Goal: Task Accomplishment & Management: Manage account settings

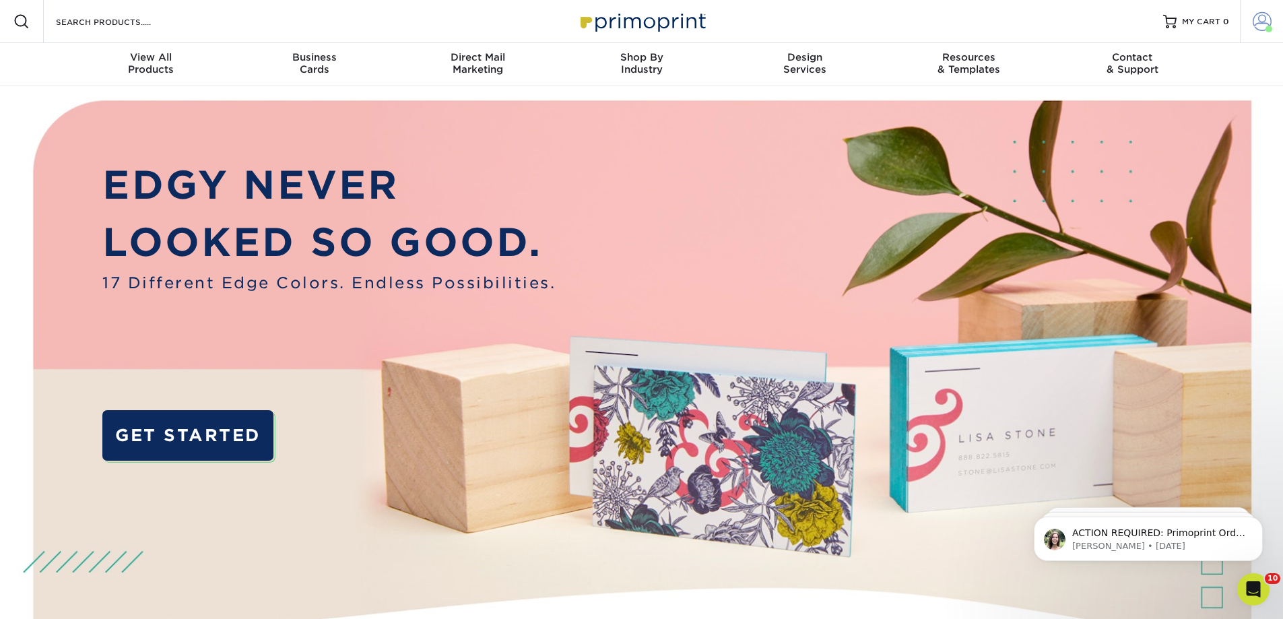
click at [1262, 19] on span at bounding box center [1262, 21] width 19 height 19
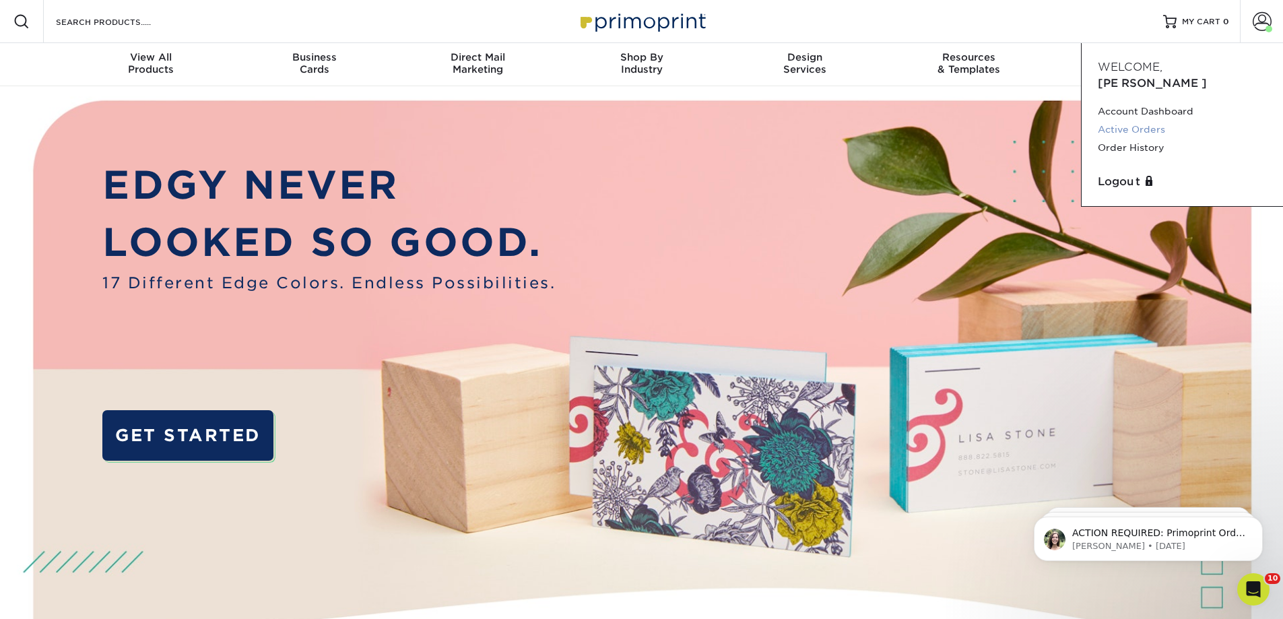
click at [1150, 121] on link "Active Orders" at bounding box center [1182, 130] width 169 height 18
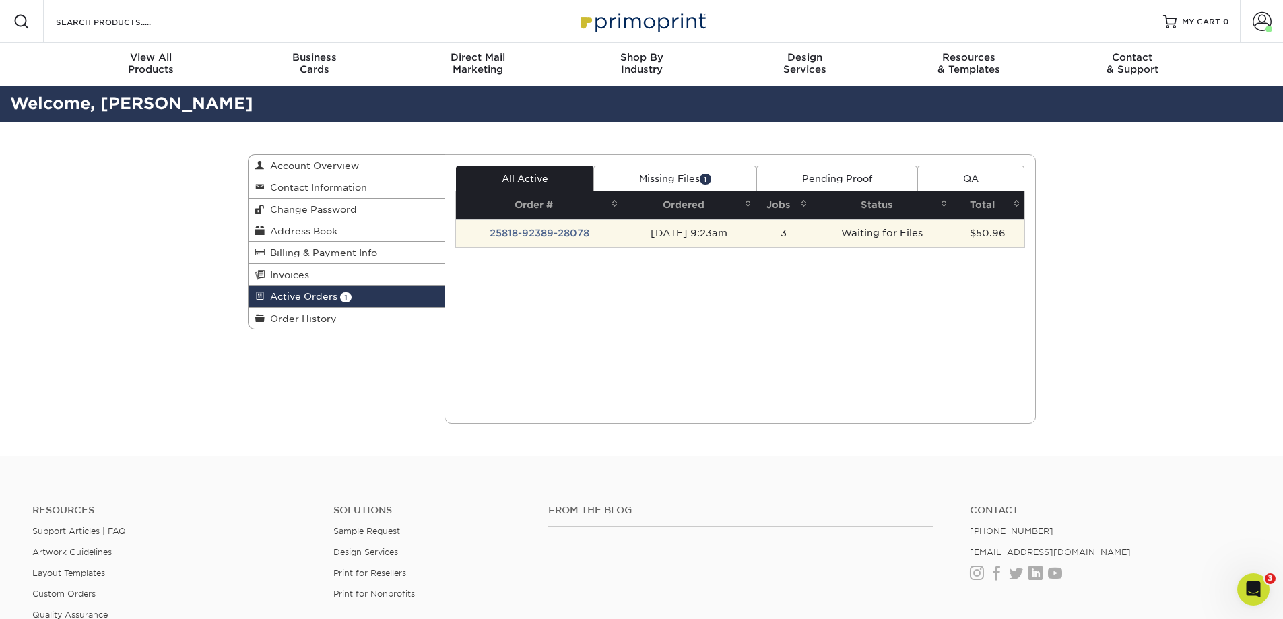
click at [570, 228] on td "25818-92389-28078" at bounding box center [539, 233] width 166 height 28
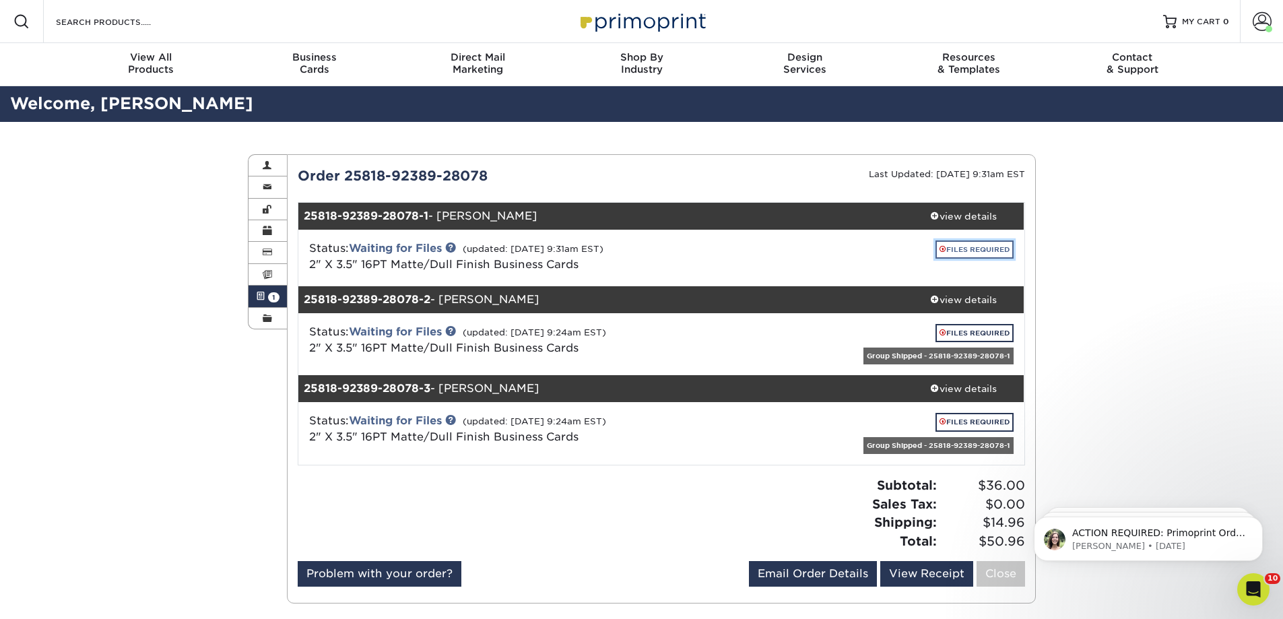
click at [967, 248] on link "FILES REQUIRED" at bounding box center [975, 249] width 78 height 18
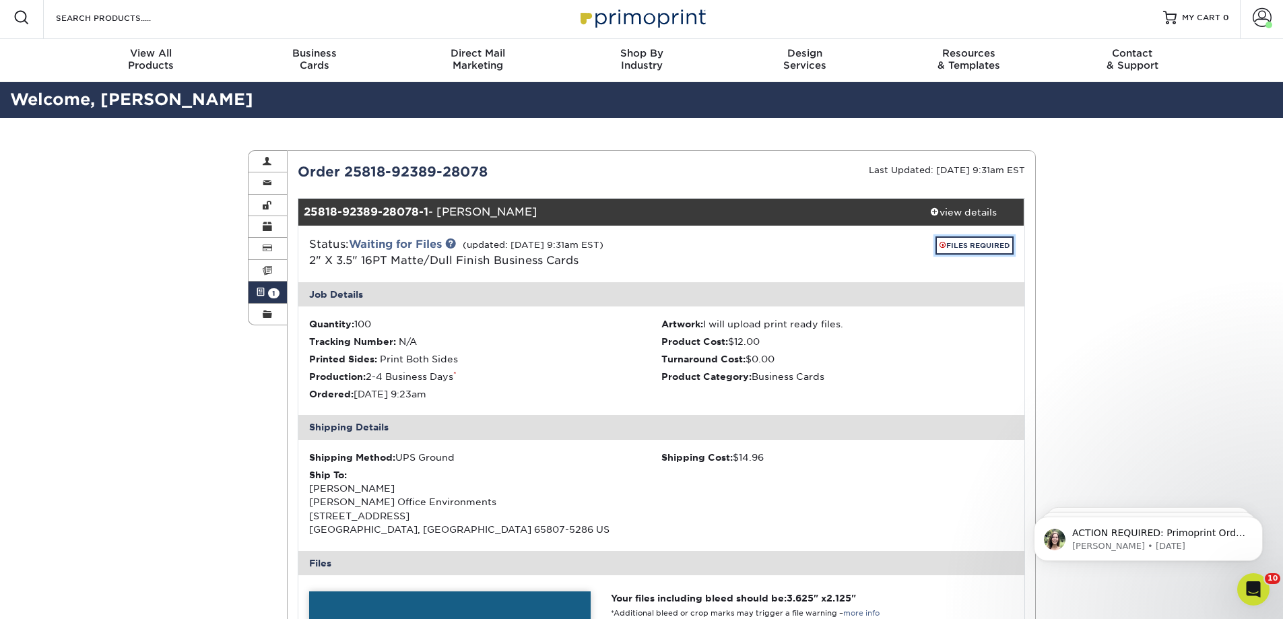
scroll to position [269, 0]
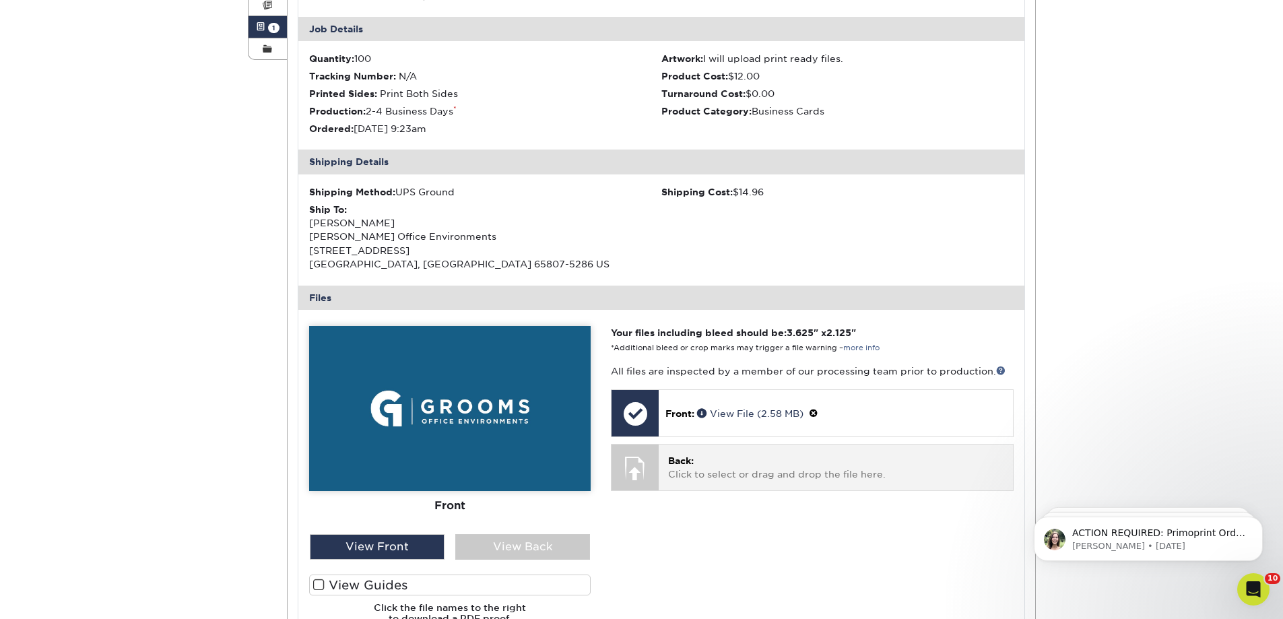
click at [717, 460] on p "Back: Click to select or drag and drop the file here." at bounding box center [835, 468] width 335 height 28
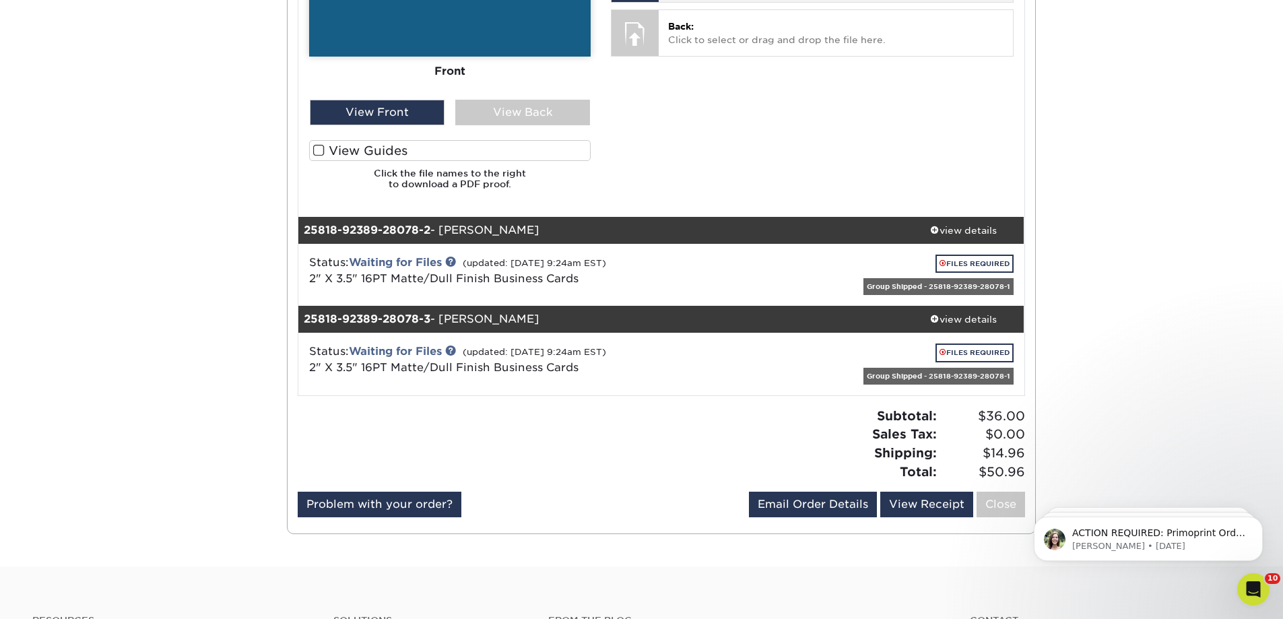
scroll to position [876, 0]
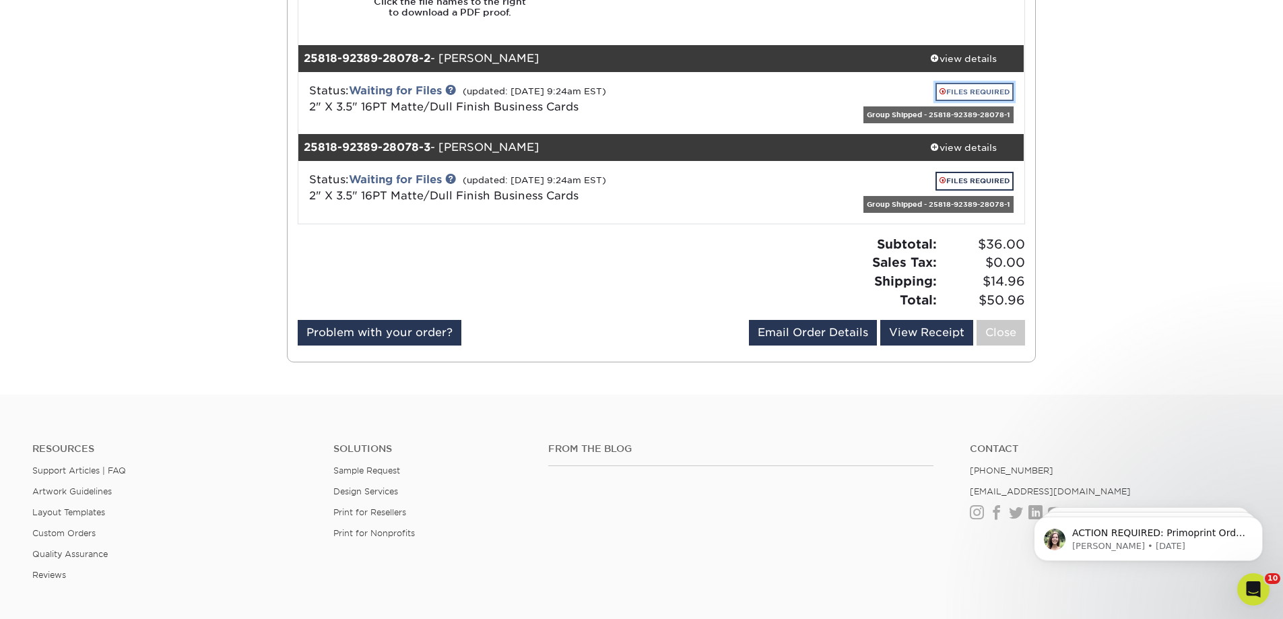
click at [955, 89] on link "FILES REQUIRED" at bounding box center [975, 92] width 78 height 18
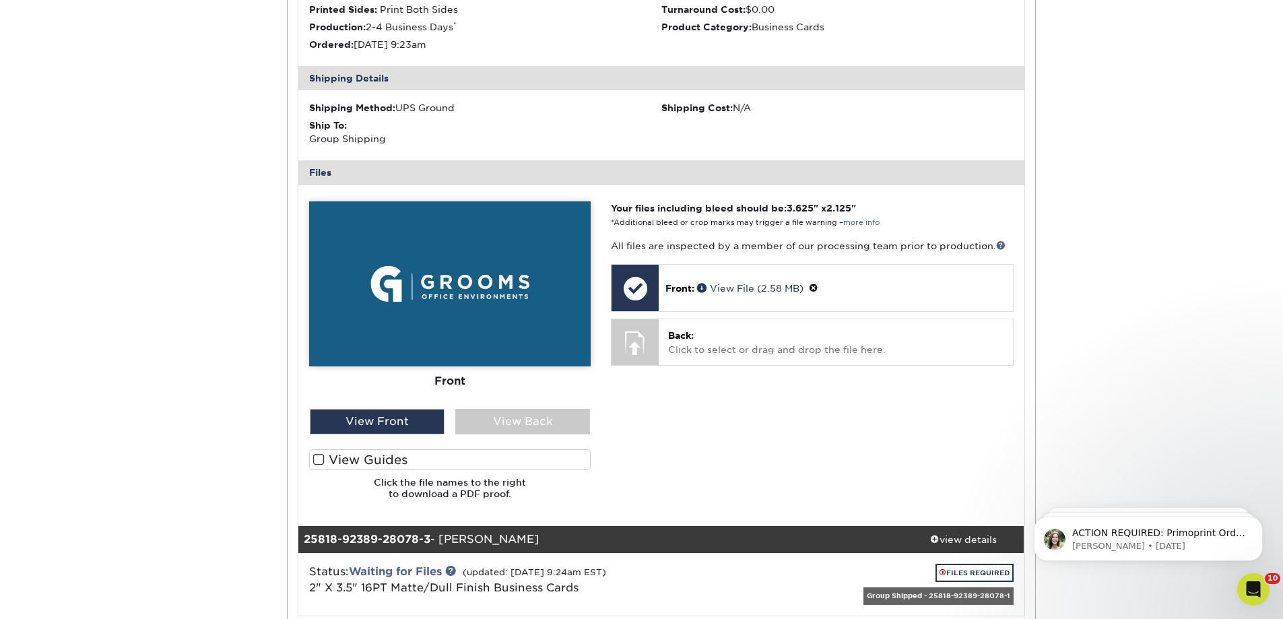
scroll to position [1078, 0]
click at [1005, 242] on link at bounding box center [1000, 244] width 9 height 9
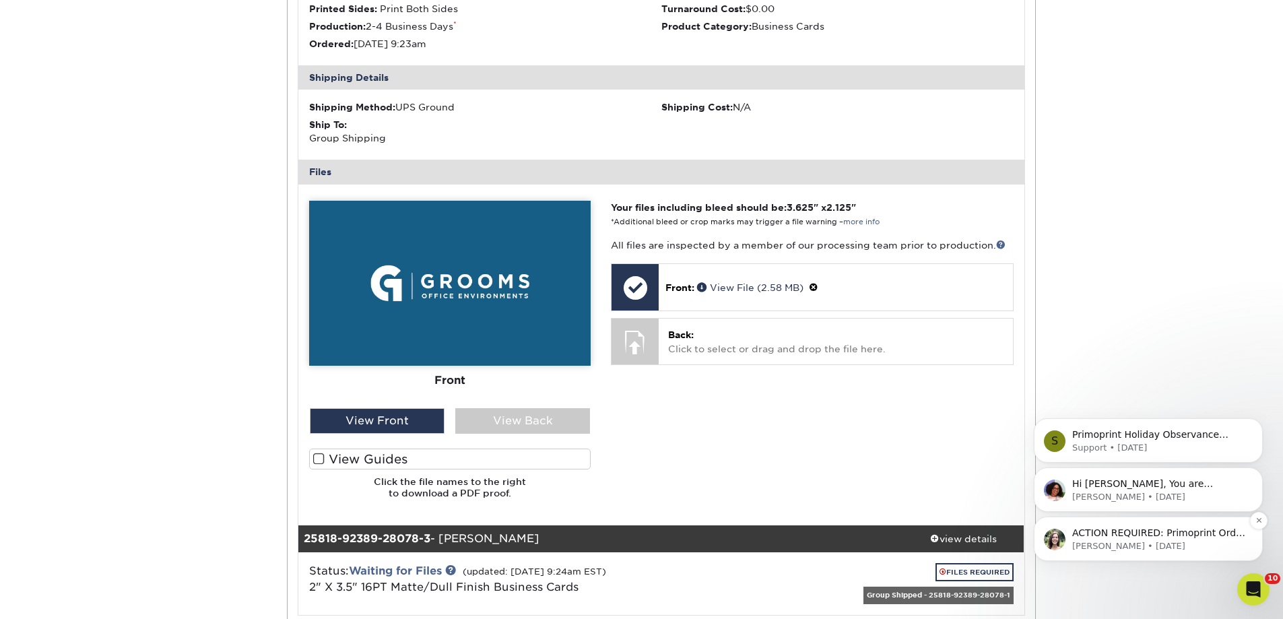
click at [1144, 548] on p "[PERSON_NAME] • [DATE]" at bounding box center [1159, 546] width 174 height 12
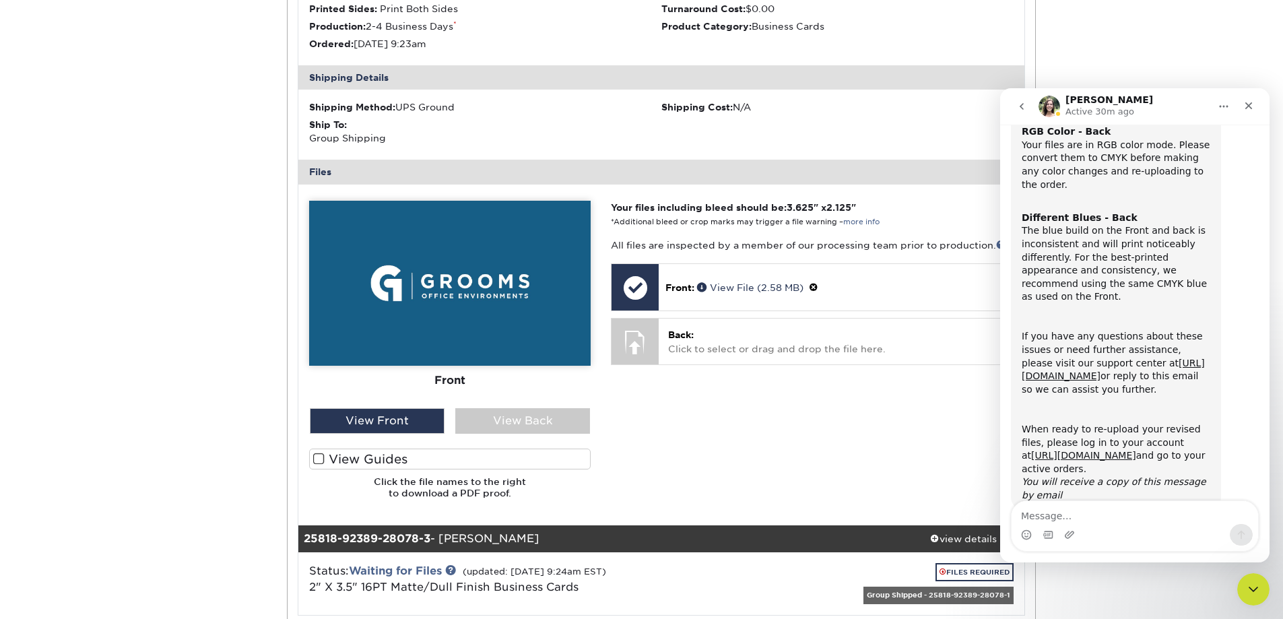
scroll to position [165, 0]
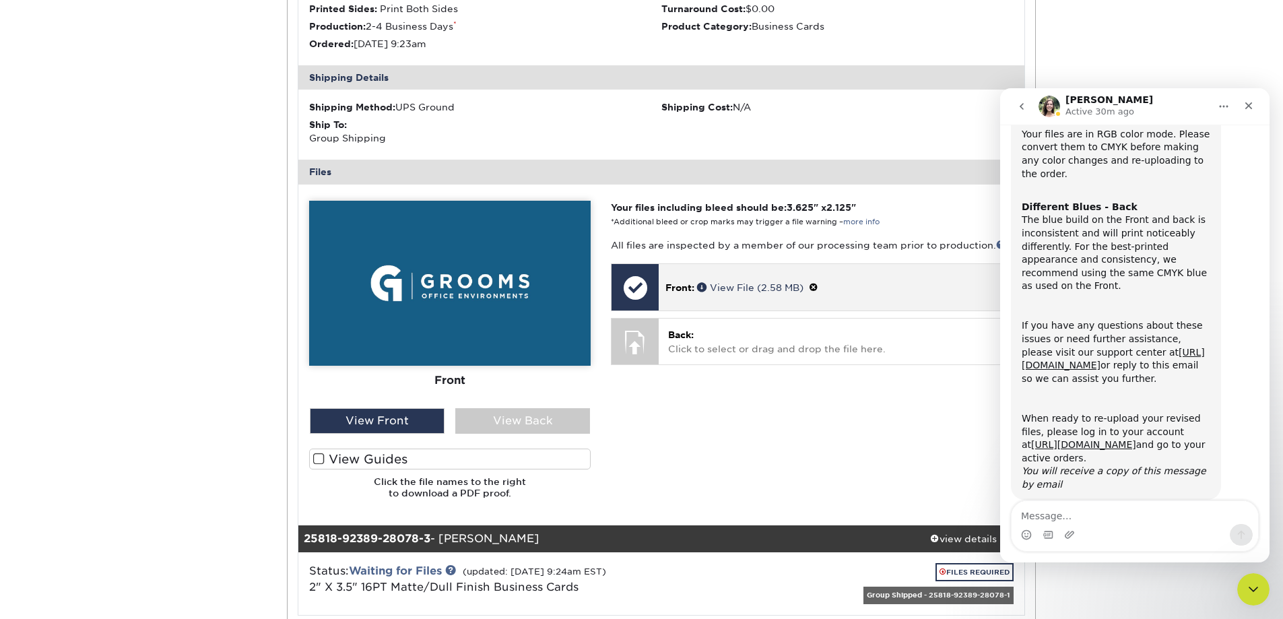
click at [825, 291] on p "Front: View File (2.58 MB)" at bounding box center [836, 287] width 340 height 14
click at [818, 286] on span at bounding box center [813, 287] width 9 height 11
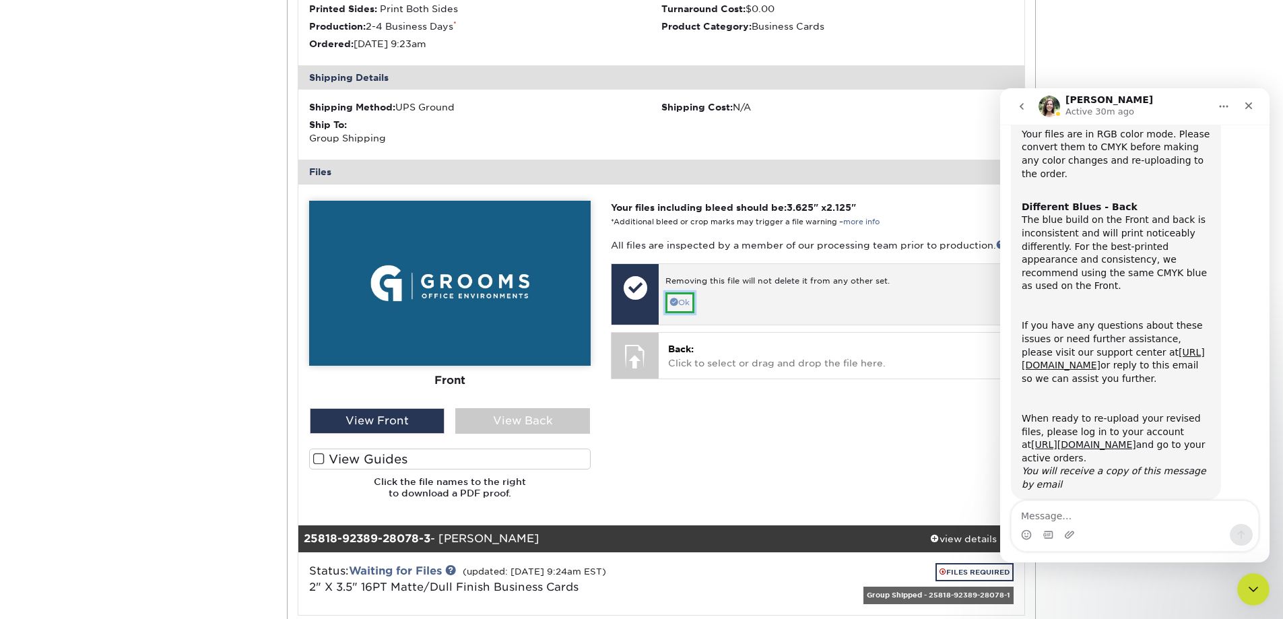
click at [687, 302] on link "Ok" at bounding box center [680, 302] width 29 height 21
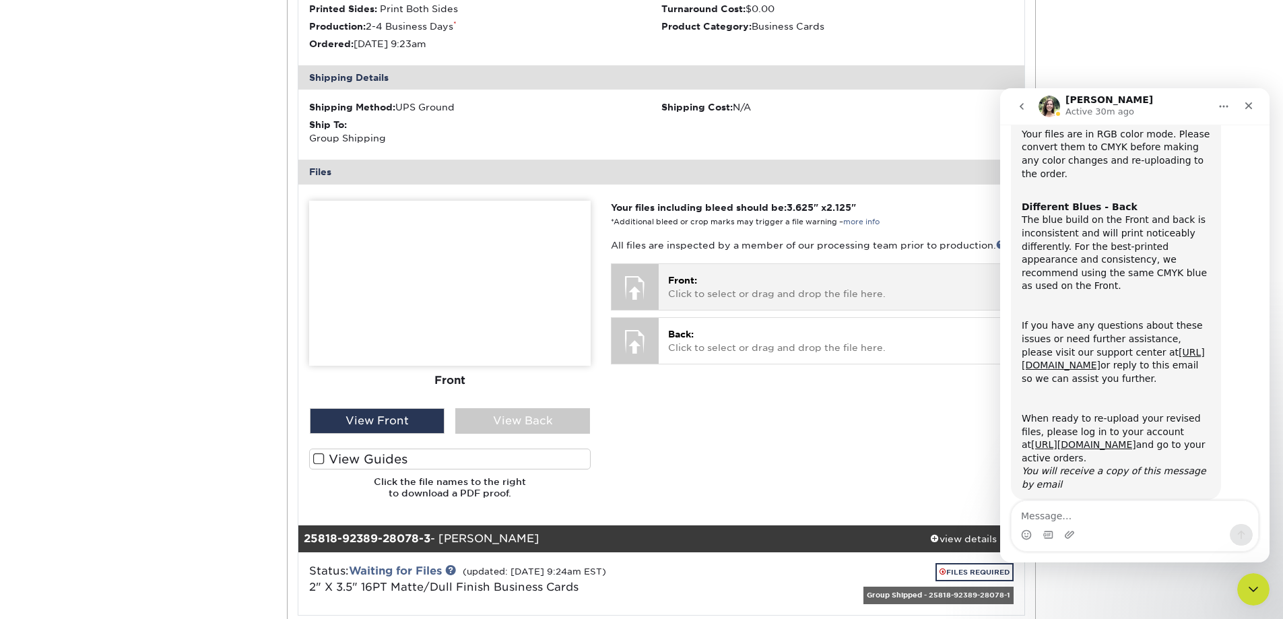
click at [697, 290] on p "Front: Click to select or drag and drop the file here." at bounding box center [835, 287] width 335 height 28
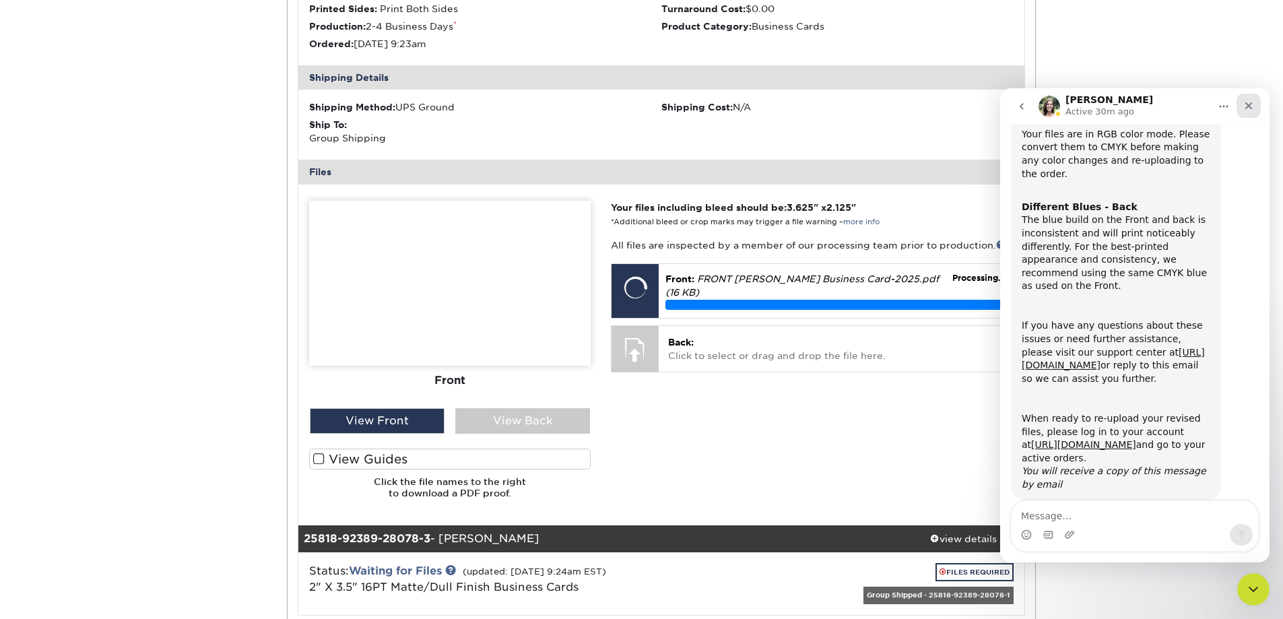
click at [1245, 106] on icon "Close" at bounding box center [1248, 105] width 11 height 11
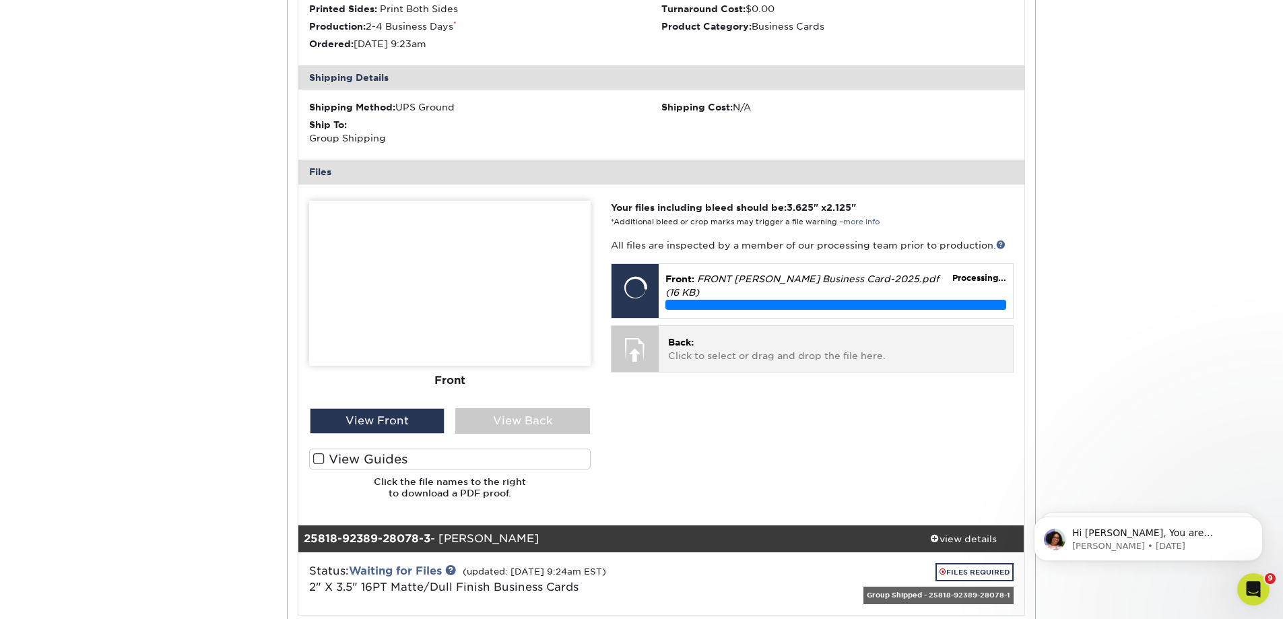
scroll to position [0, 0]
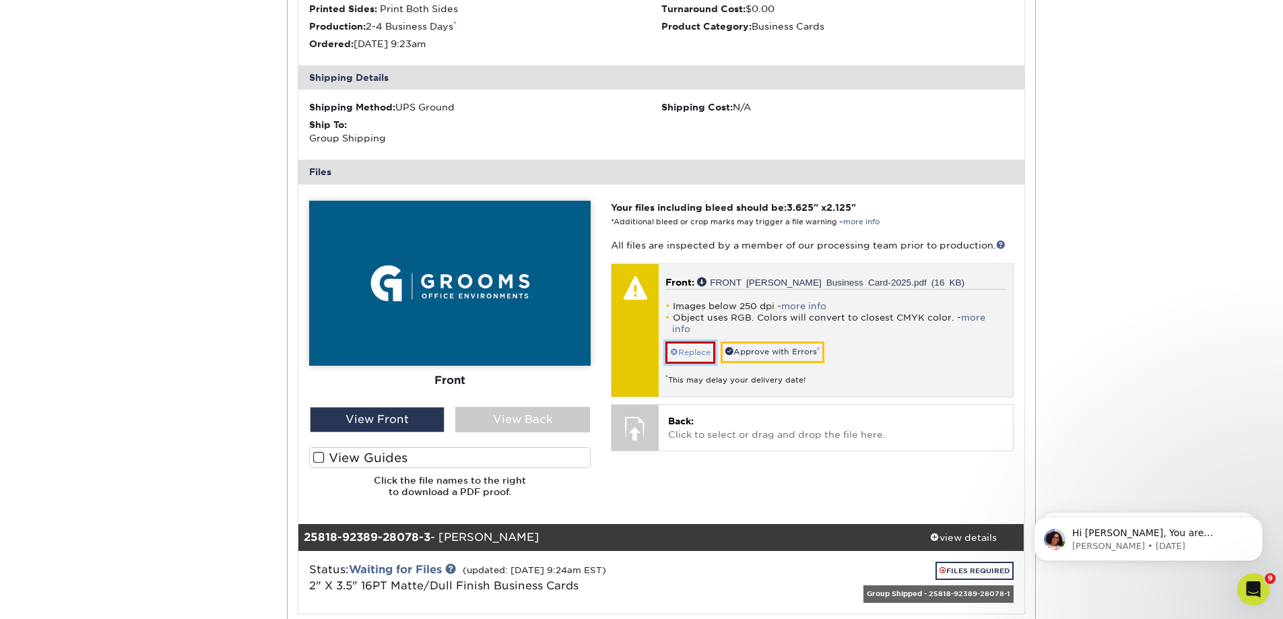
click at [683, 342] on link "Replace" at bounding box center [691, 353] width 50 height 22
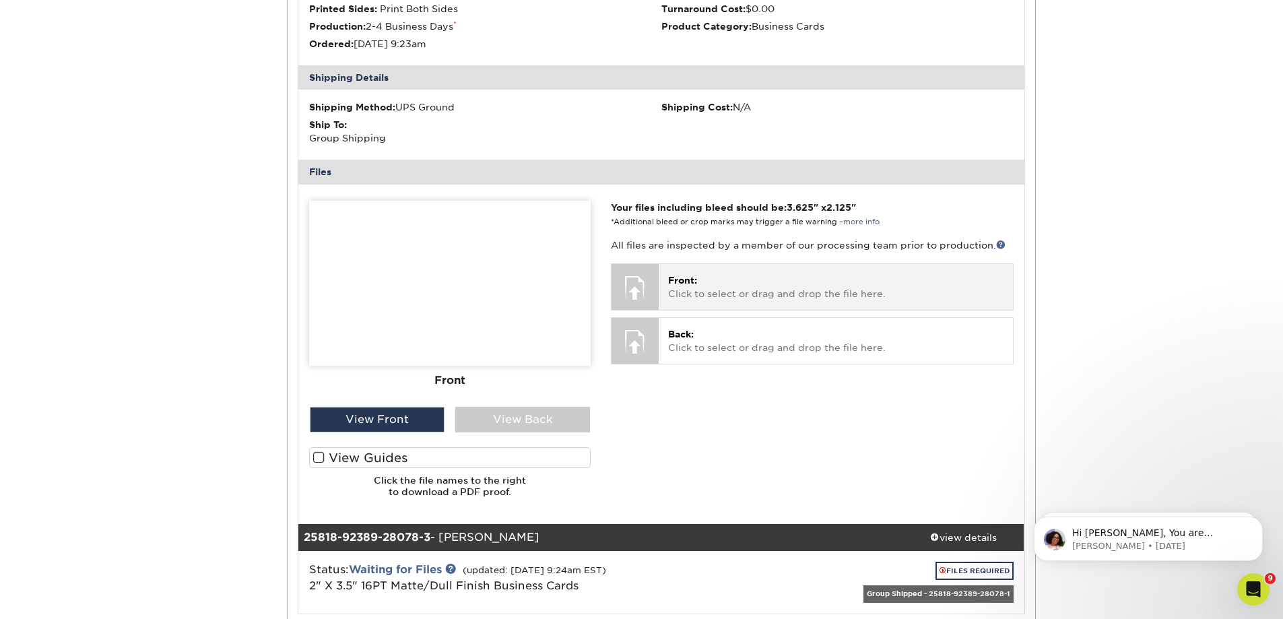
click at [716, 278] on p "Front: Click to select or drag and drop the file here." at bounding box center [835, 287] width 335 height 28
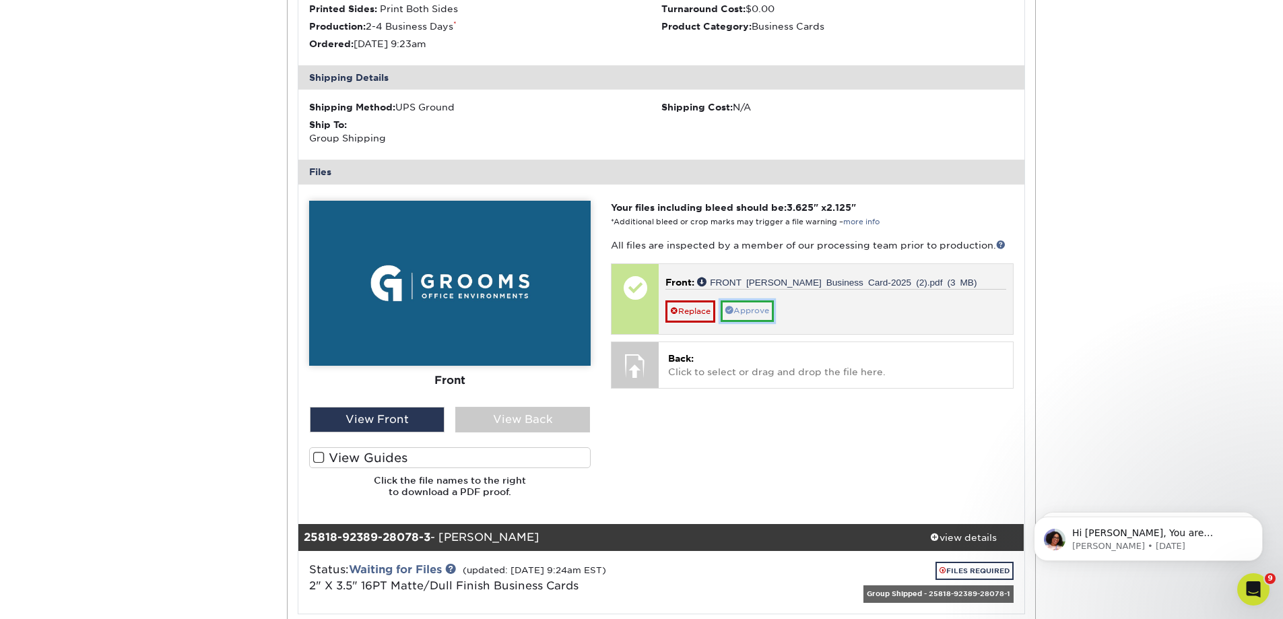
click at [752, 310] on link "Approve" at bounding box center [747, 310] width 53 height 21
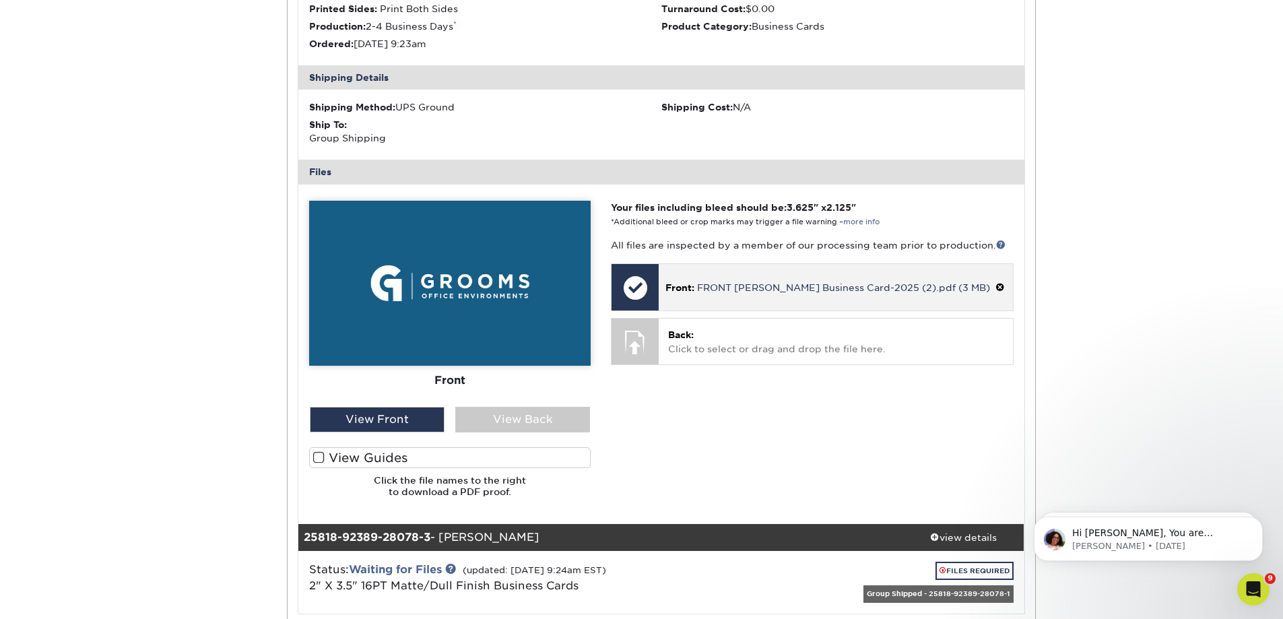
click at [822, 295] on div "Front: FRONT [PERSON_NAME] Business Card-2025 (2).pdf (3 MB)" at bounding box center [836, 287] width 354 height 46
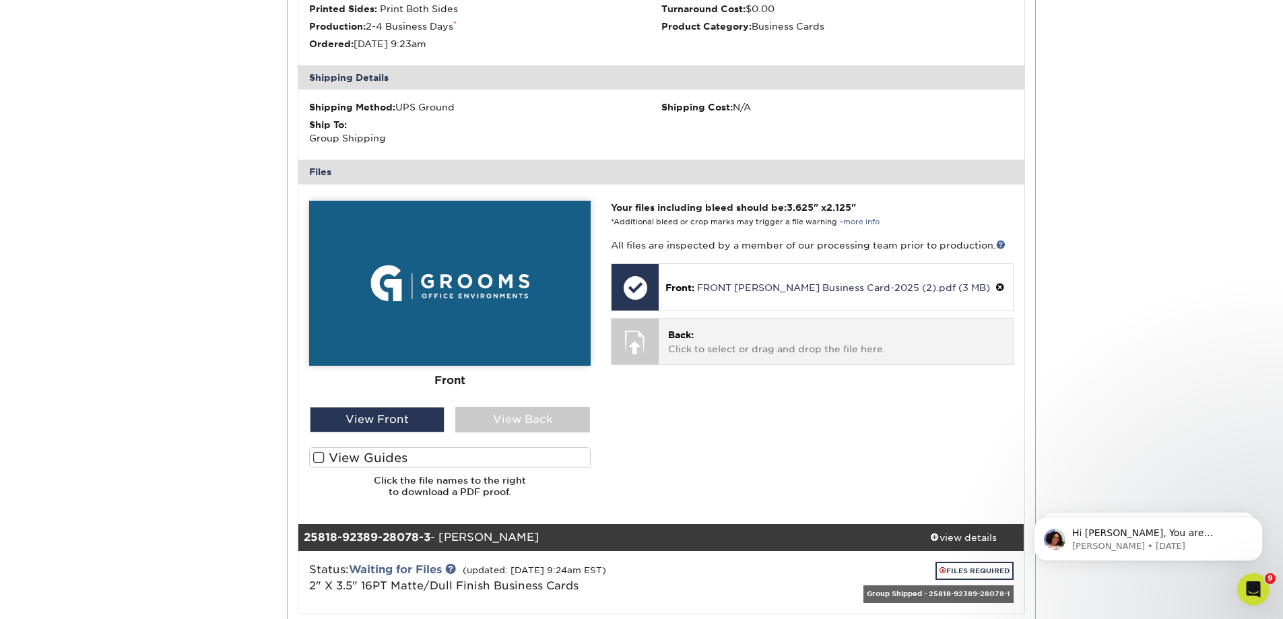
click at [774, 344] on p "Back: Click to select or drag and drop the file here." at bounding box center [835, 342] width 335 height 28
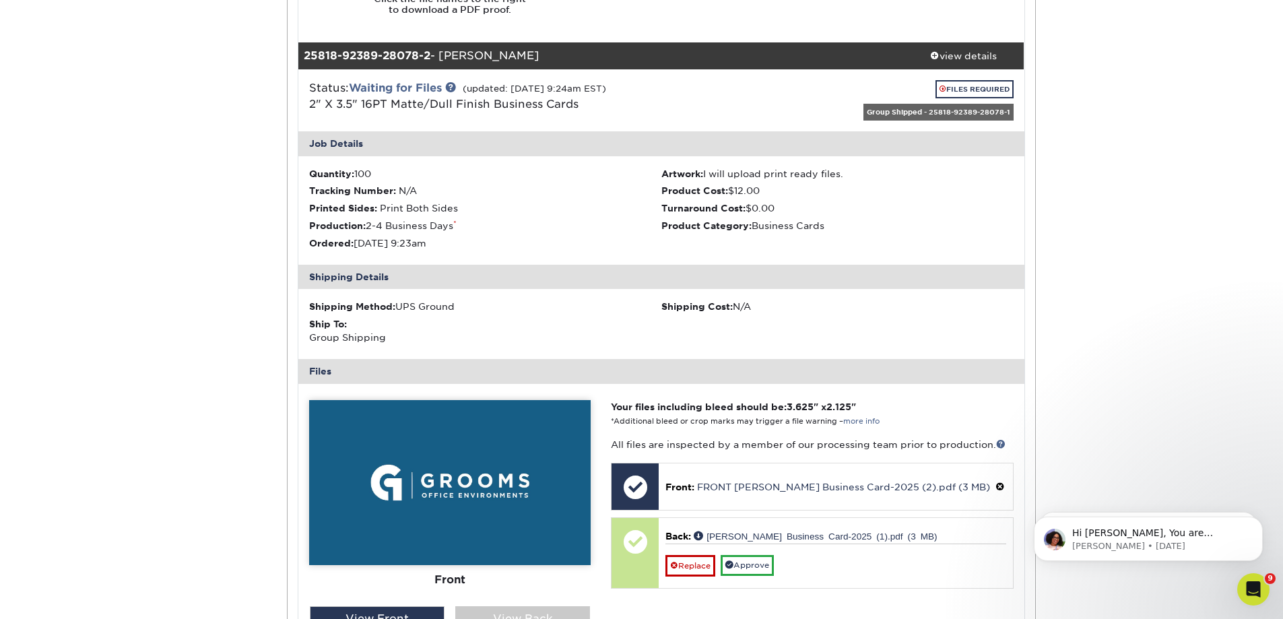
scroll to position [943, 0]
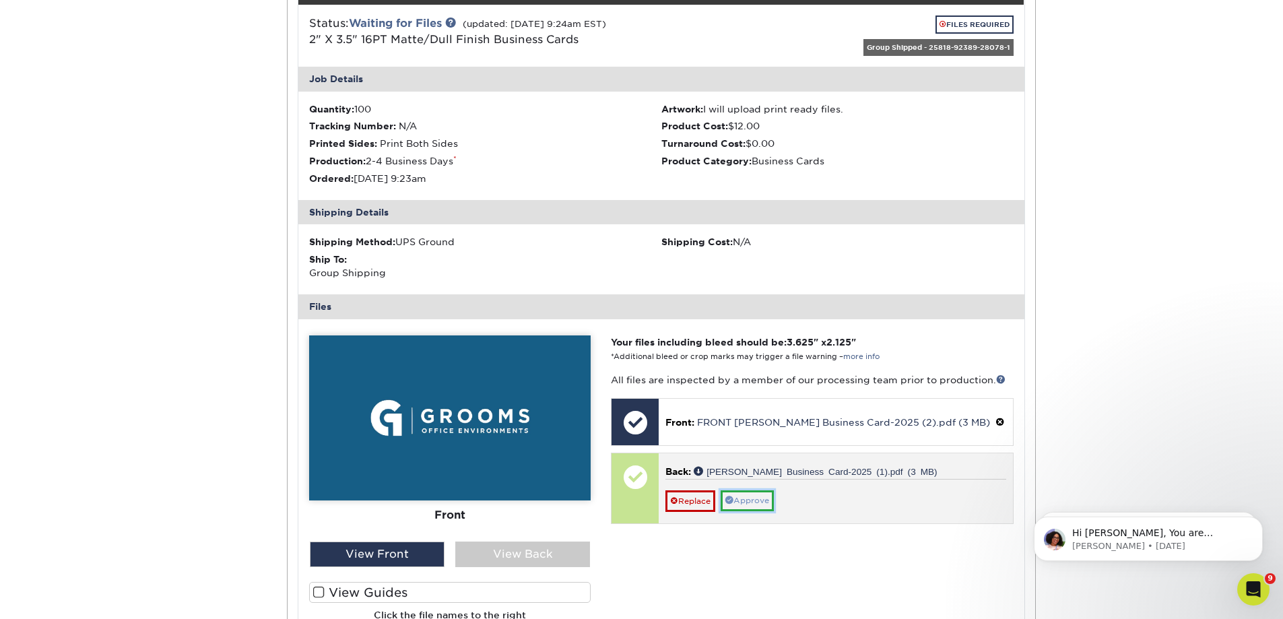
click at [766, 497] on link "Approve" at bounding box center [747, 500] width 53 height 21
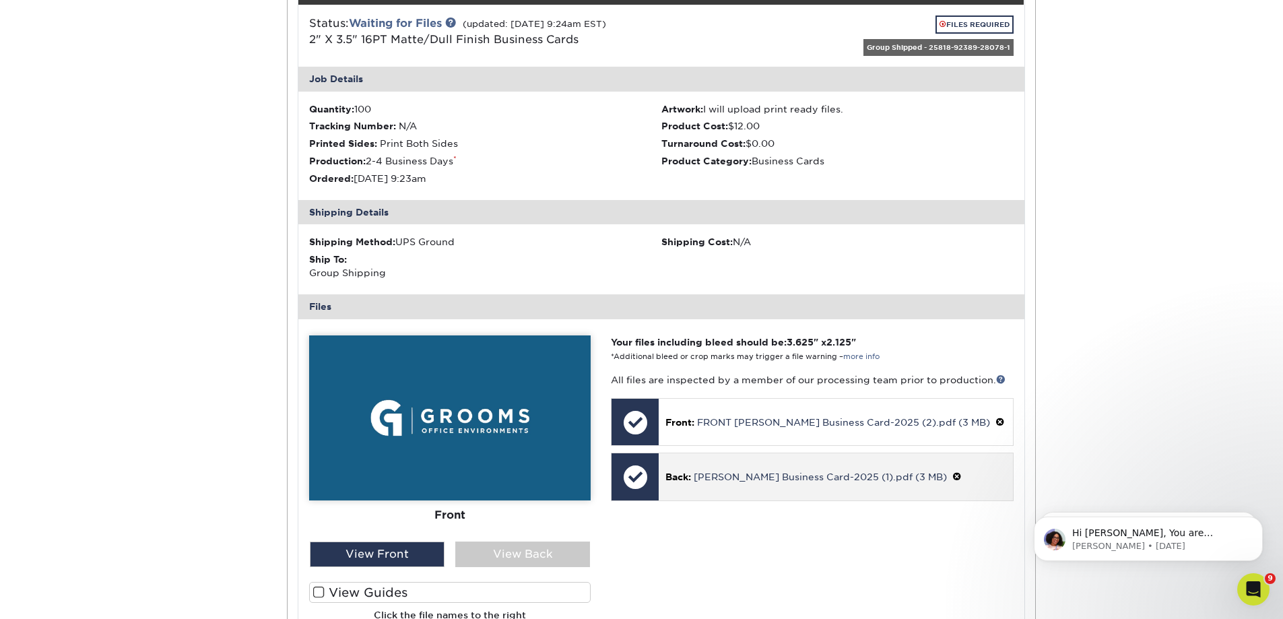
scroll to position [539, 0]
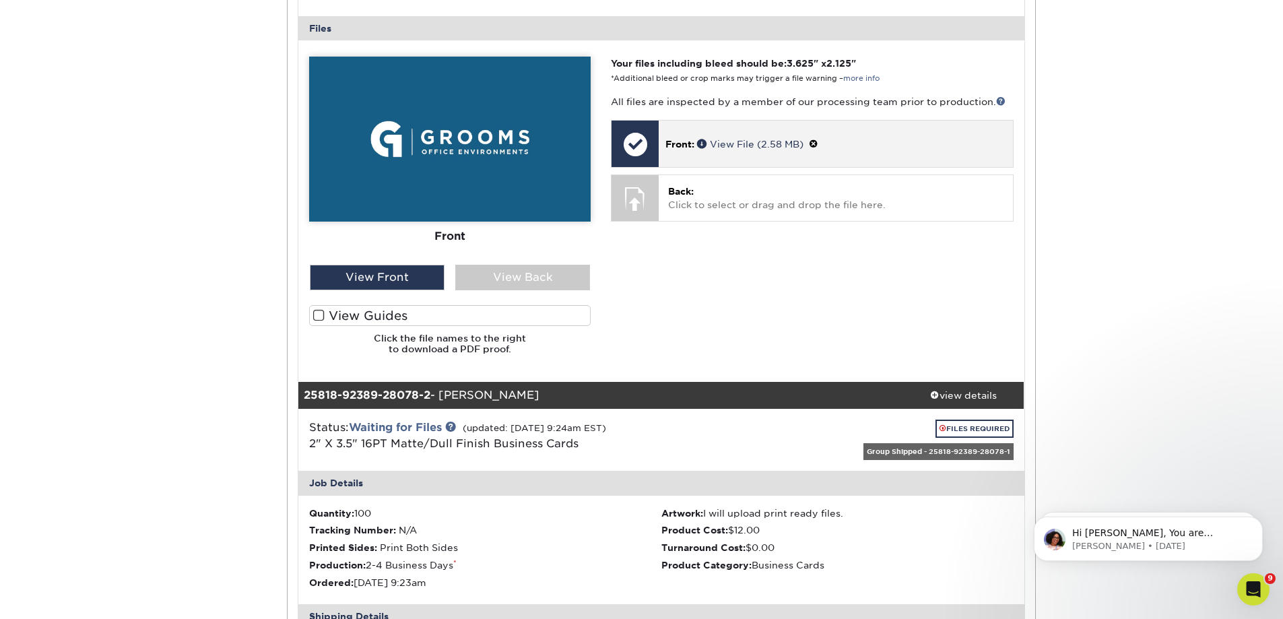
click at [818, 141] on span at bounding box center [813, 144] width 9 height 11
click at [678, 158] on link "Ok" at bounding box center [680, 159] width 29 height 21
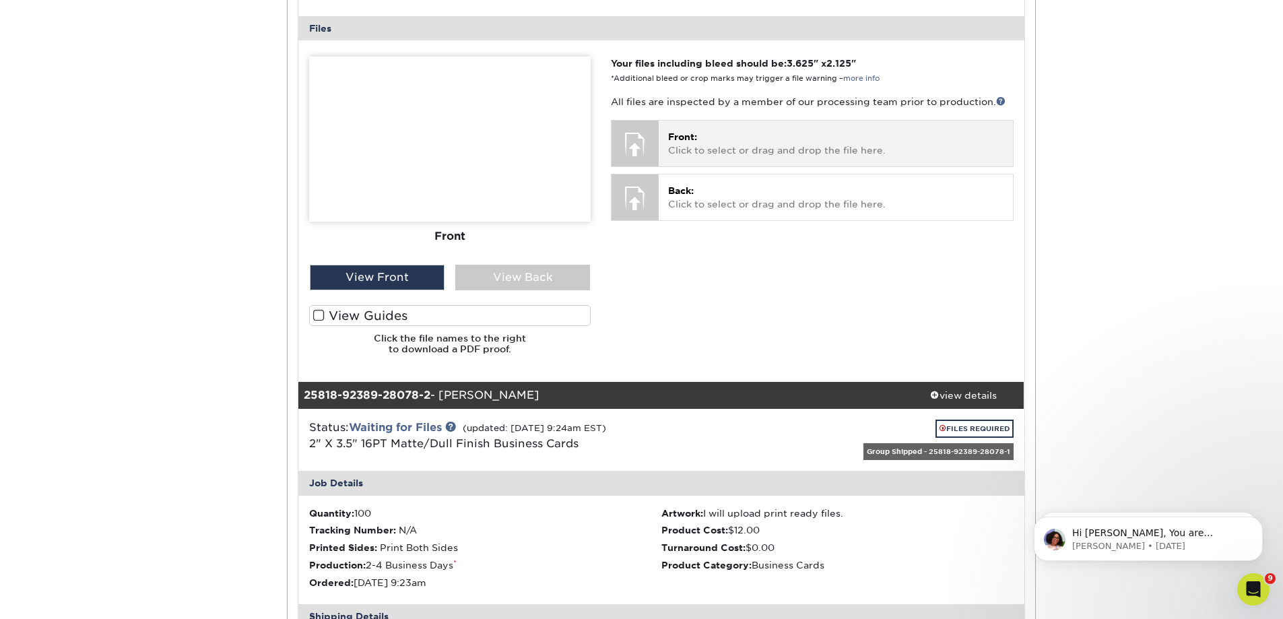
click at [715, 155] on p "Front: Click to select or drag and drop the file here." at bounding box center [835, 144] width 335 height 28
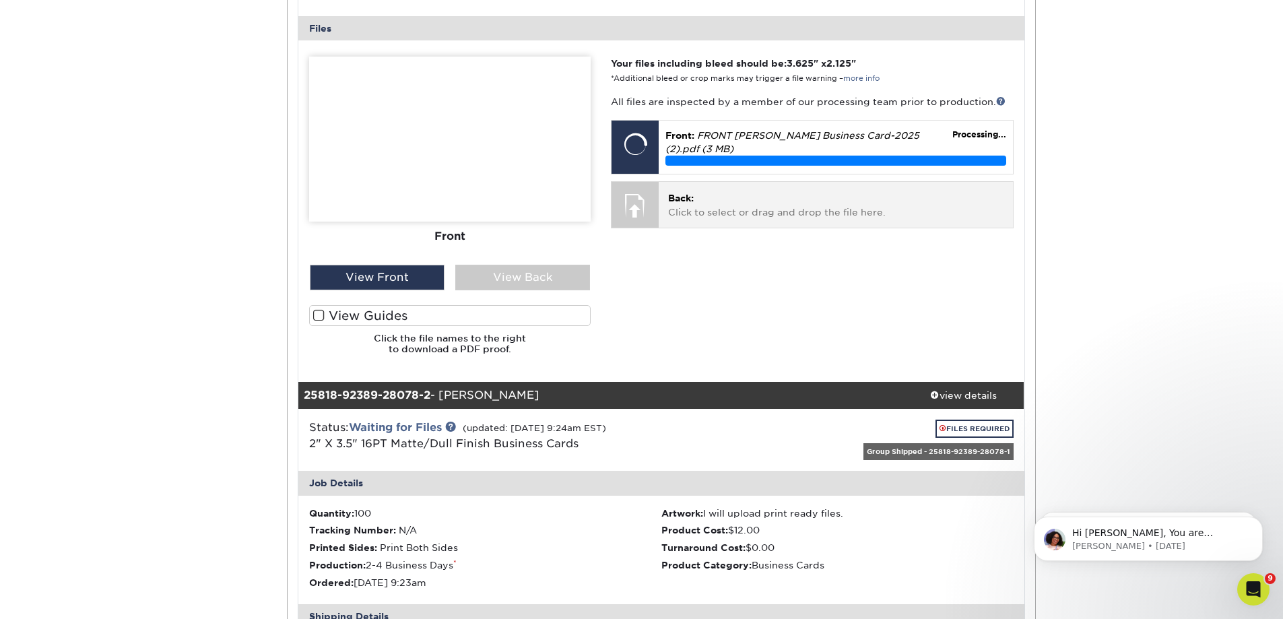
click at [756, 199] on p "Back: Click to select or drag and drop the file here." at bounding box center [835, 205] width 335 height 28
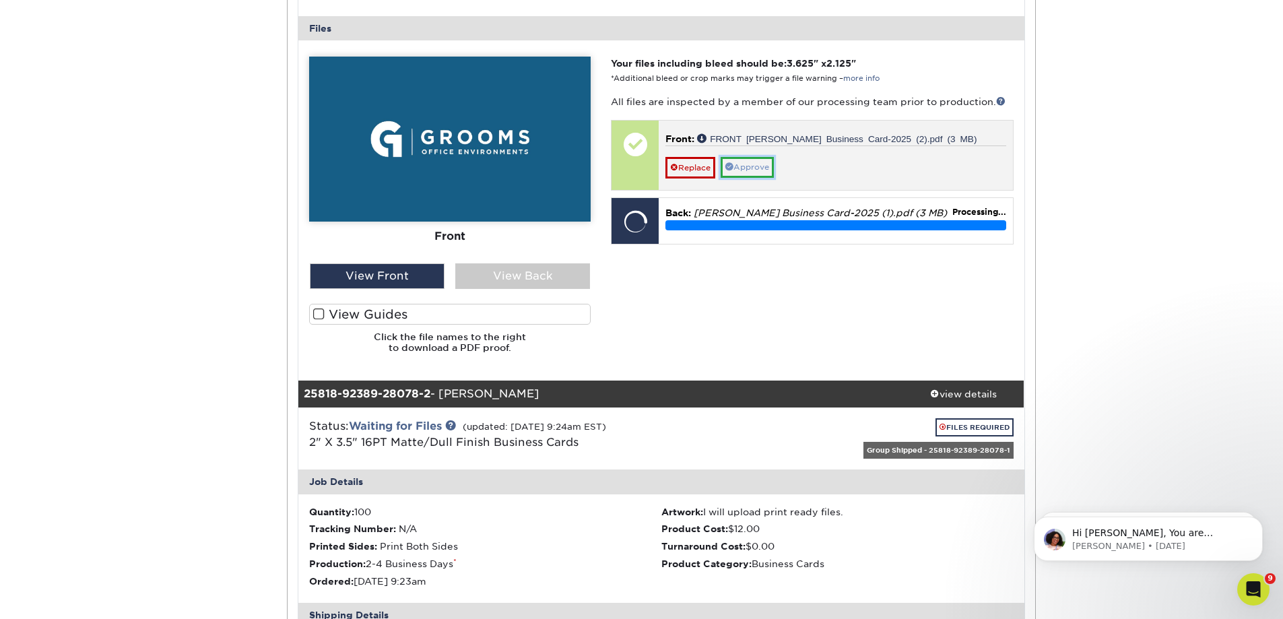
click at [759, 168] on link "Approve" at bounding box center [747, 167] width 53 height 21
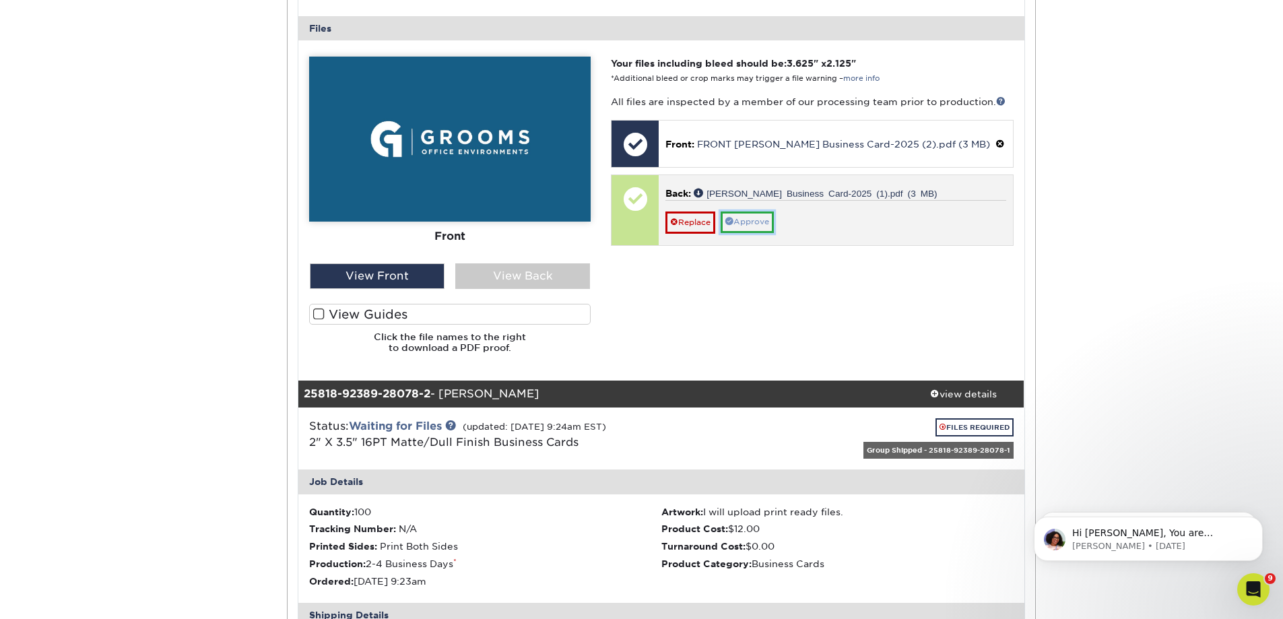
click at [756, 220] on link "Approve" at bounding box center [747, 222] width 53 height 21
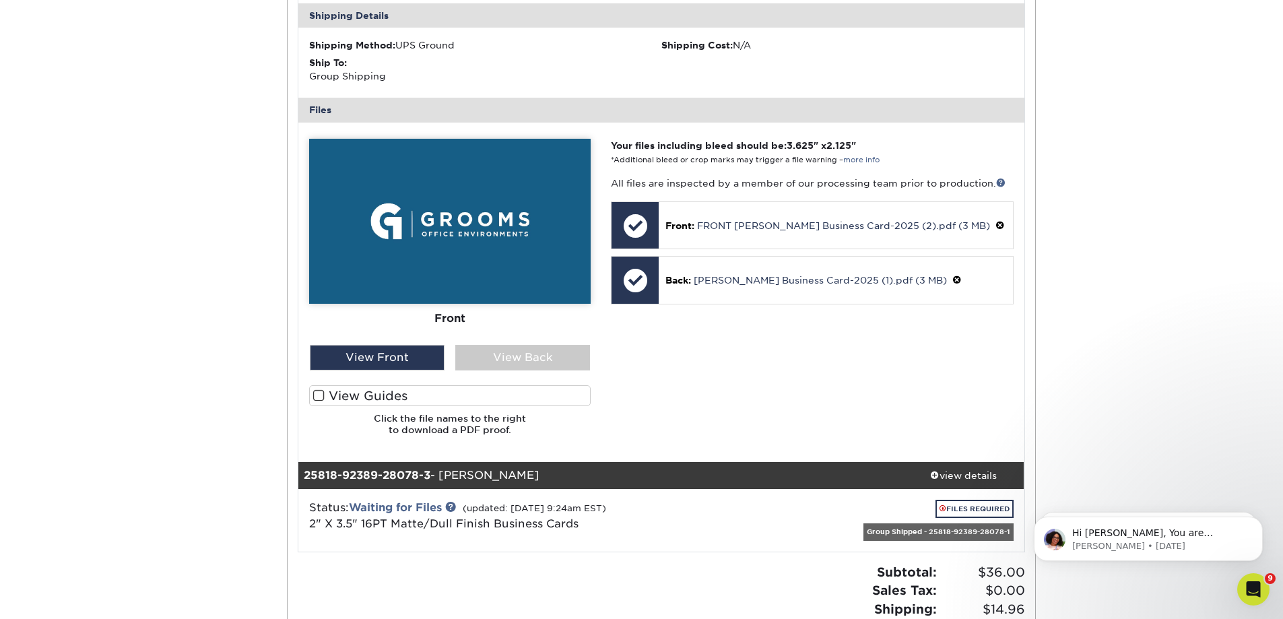
scroll to position [1415, 0]
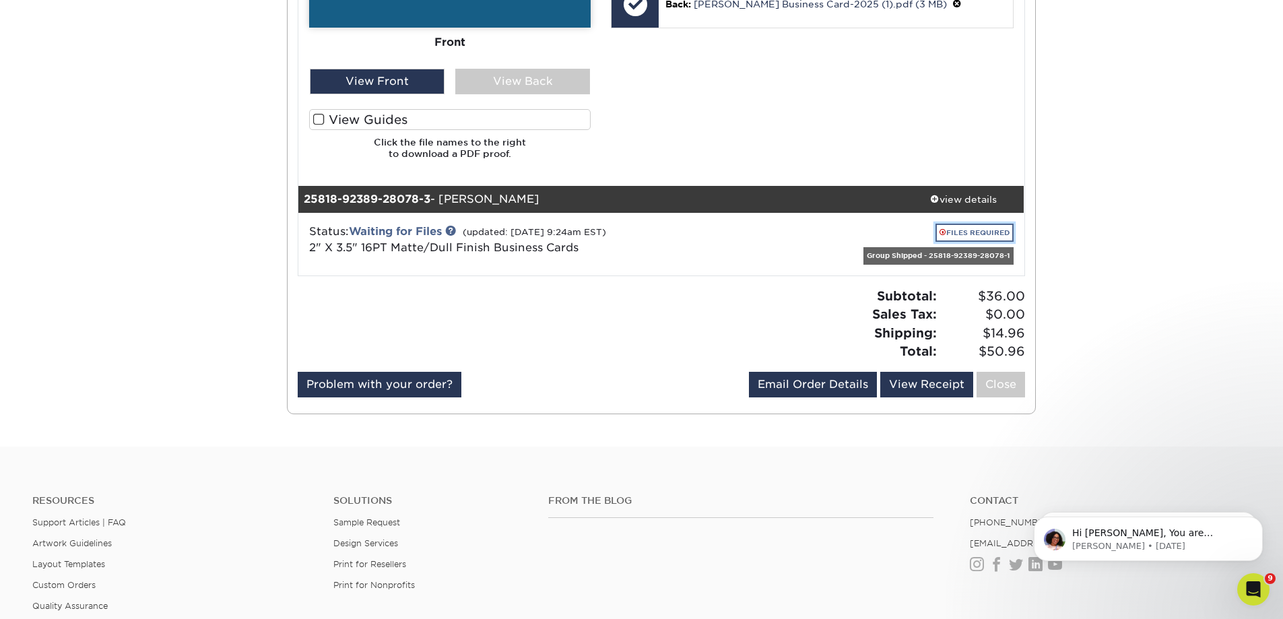
click at [949, 234] on link "FILES REQUIRED" at bounding box center [975, 233] width 78 height 18
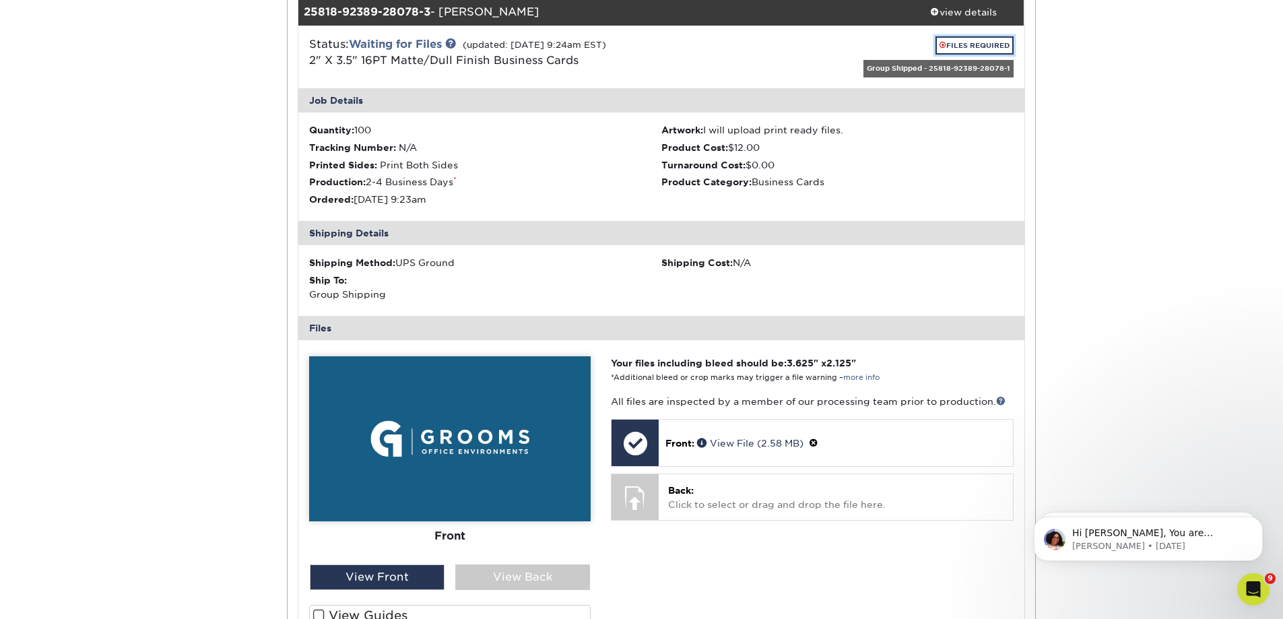
scroll to position [1819, 0]
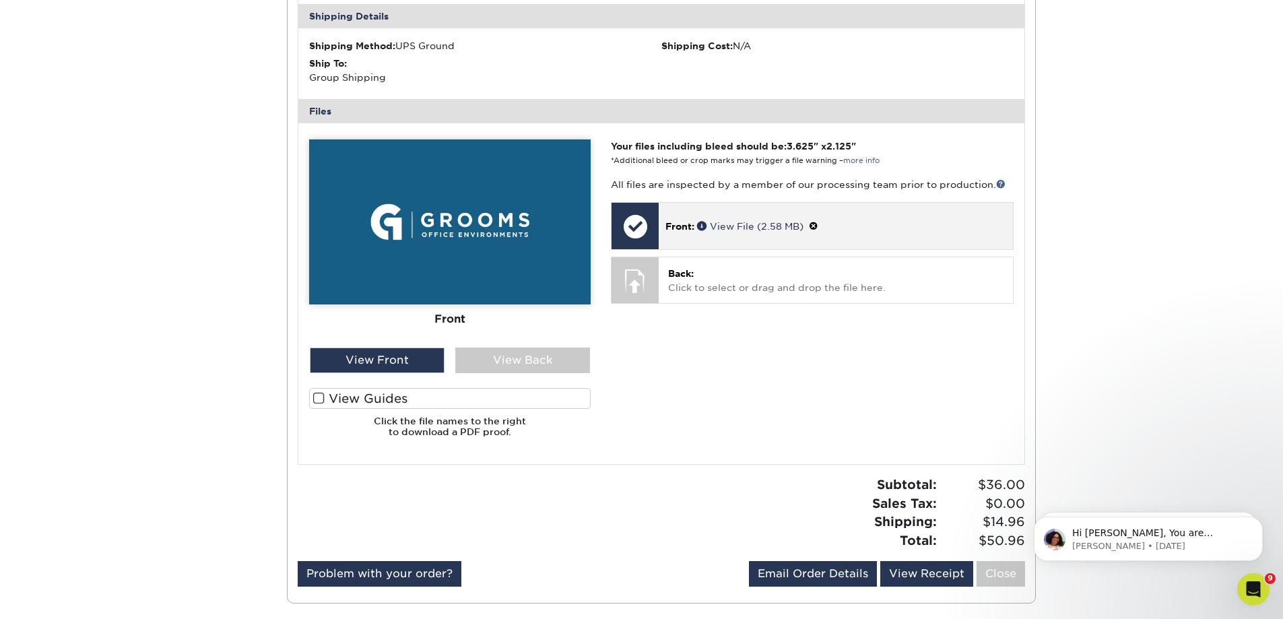
click at [816, 225] on span at bounding box center [813, 226] width 9 height 11
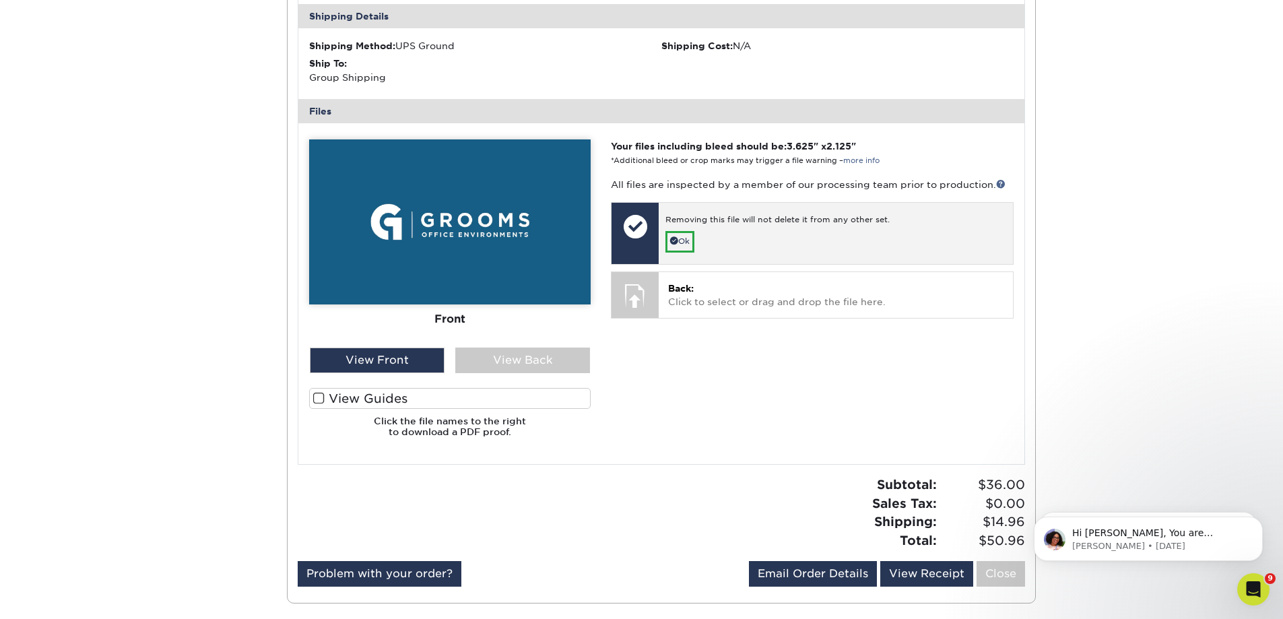
click at [755, 233] on div "Removing this file will not delete it from any other set. Ok" at bounding box center [836, 233] width 354 height 61
click at [672, 234] on link "Ok" at bounding box center [680, 241] width 29 height 21
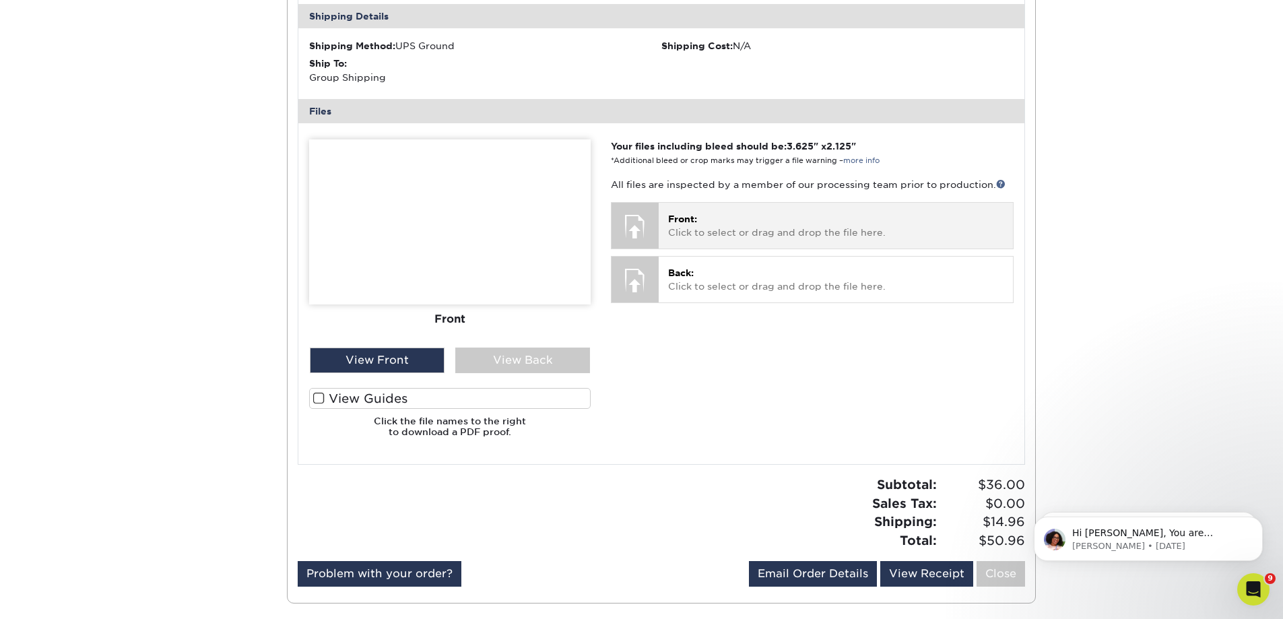
click at [717, 234] on p "Front: Click to select or drag and drop the file here." at bounding box center [835, 226] width 335 height 28
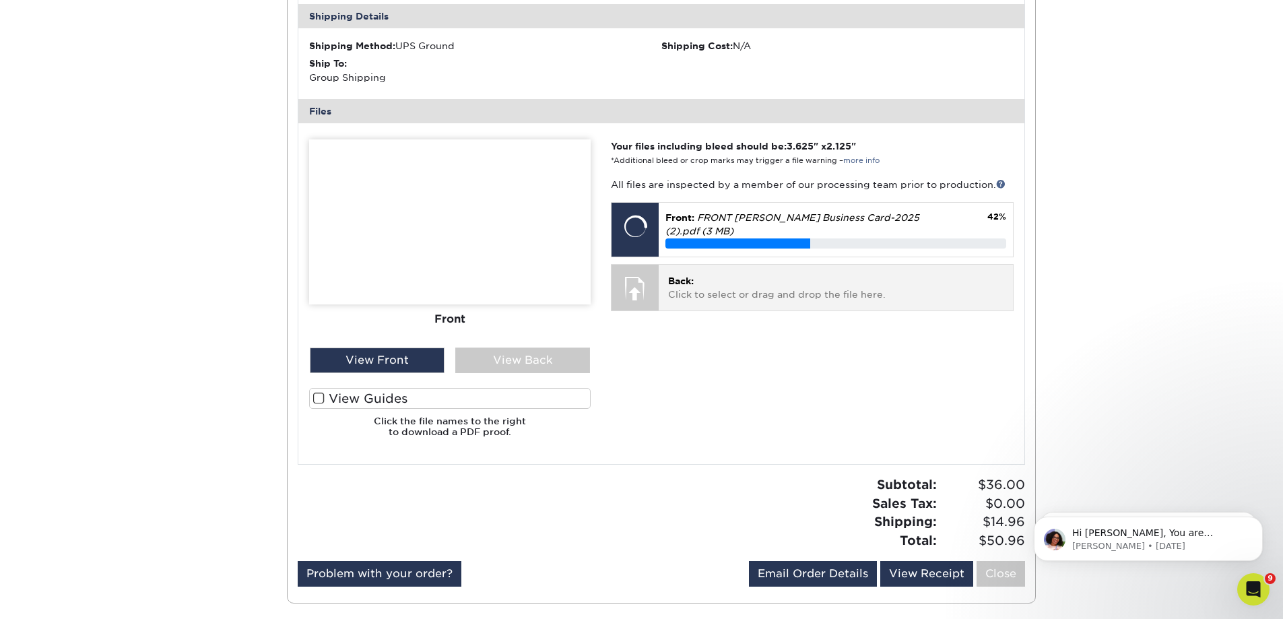
click at [720, 285] on p "Back: Click to select or drag and drop the file here." at bounding box center [835, 288] width 335 height 28
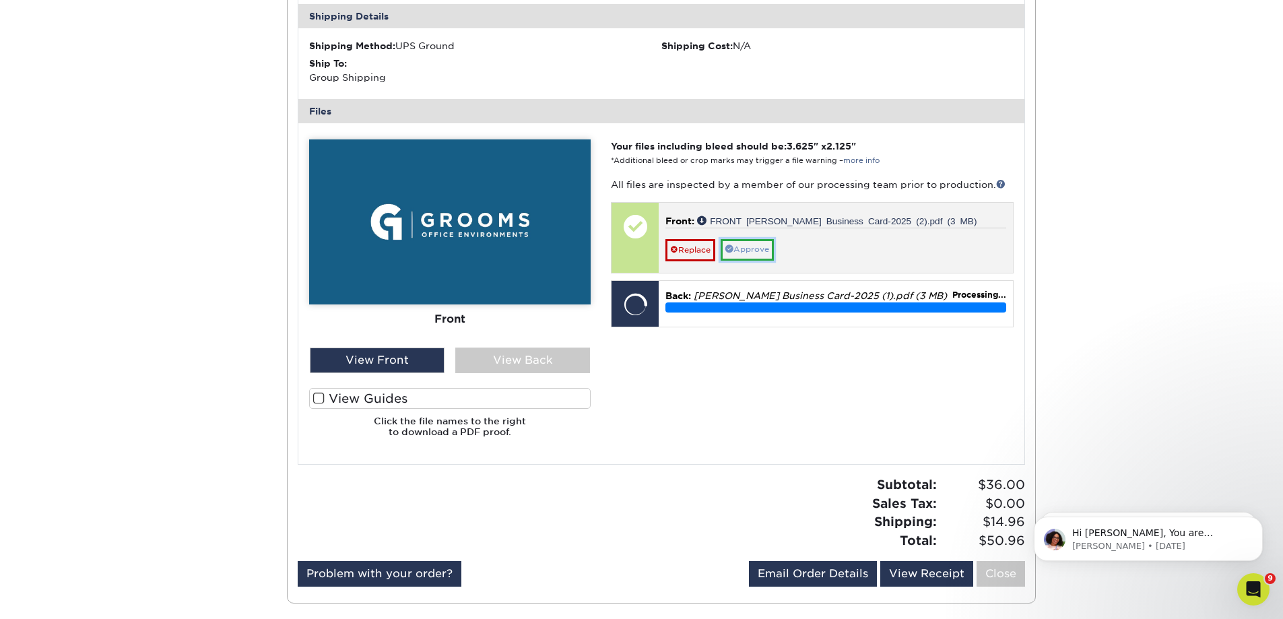
click at [747, 250] on link "Approve" at bounding box center [747, 249] width 53 height 21
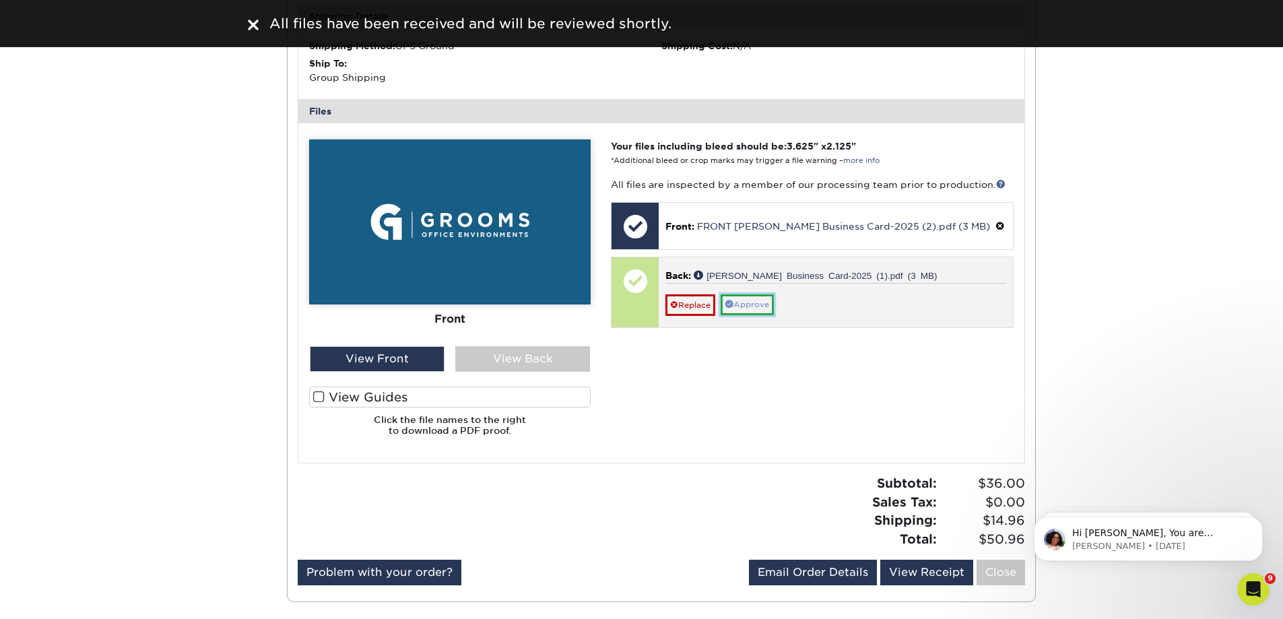
click at [756, 302] on link "Approve" at bounding box center [747, 304] width 53 height 21
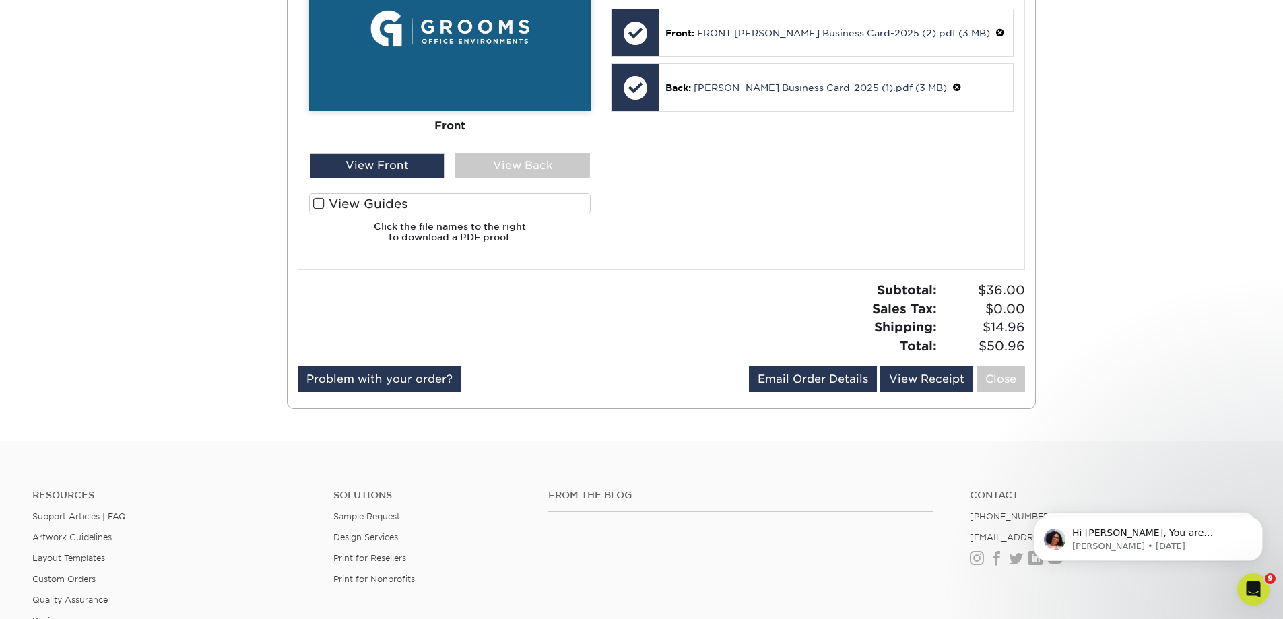
scroll to position [2088, 0]
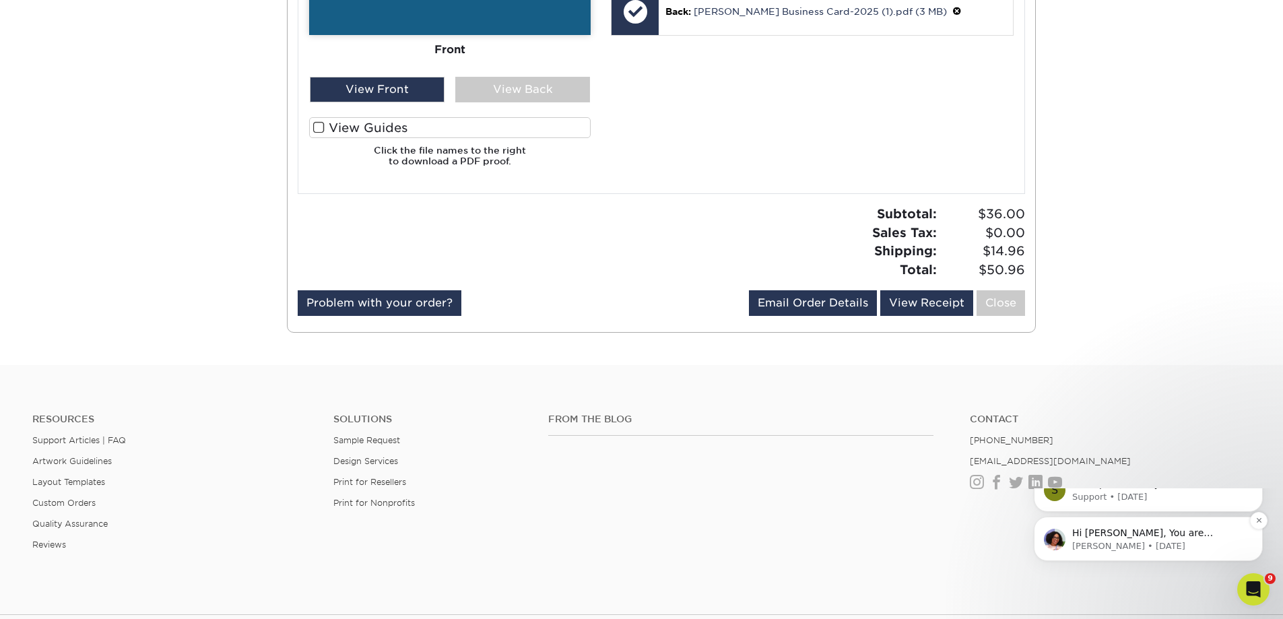
click at [1196, 540] on p "Hi [PERSON_NAME], You are welcome! Enjoy your weekend!" at bounding box center [1159, 533] width 174 height 13
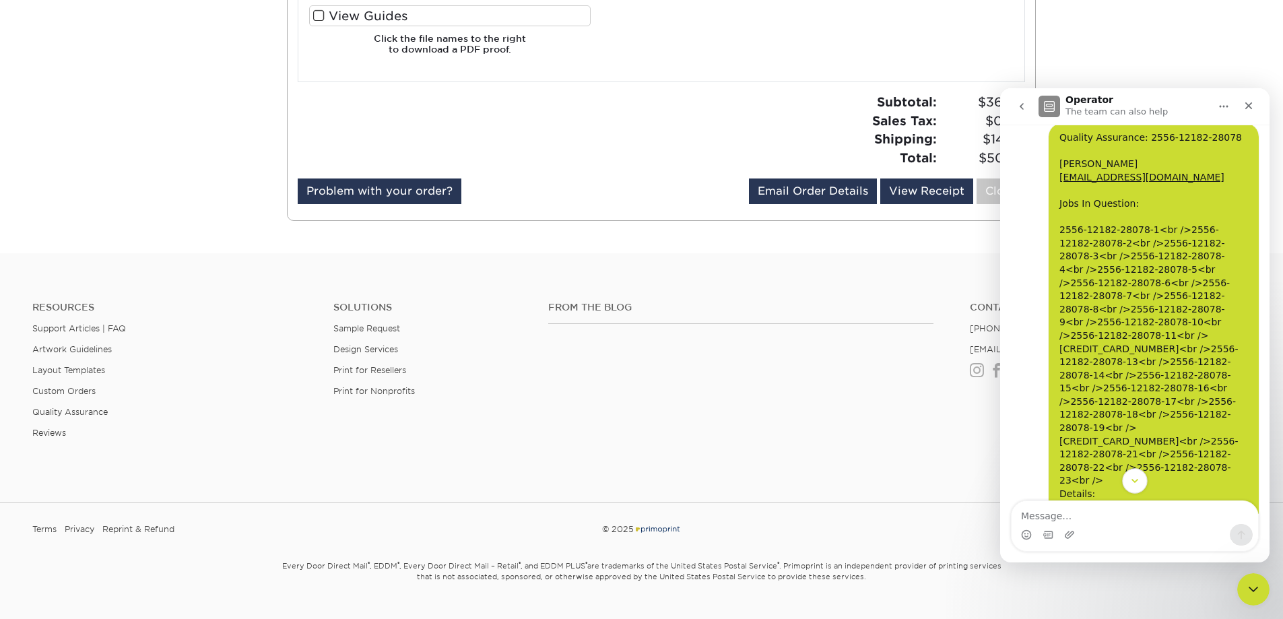
scroll to position [2228, 0]
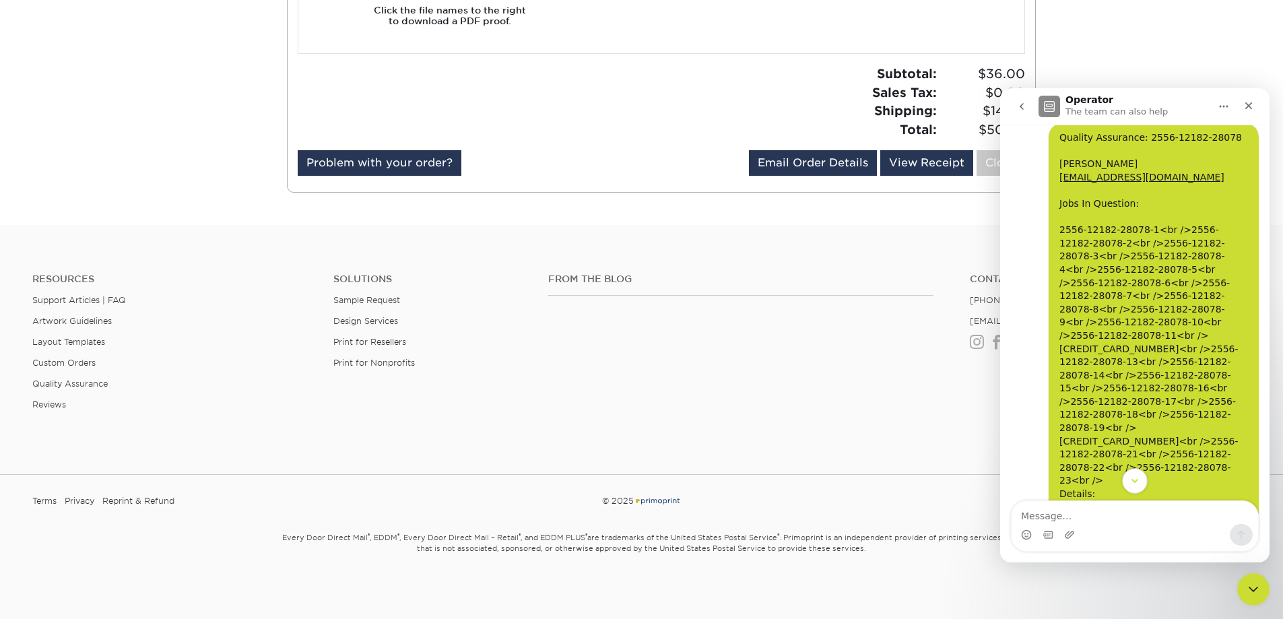
click at [1131, 476] on icon "Scroll to bottom" at bounding box center [1135, 481] width 12 height 12
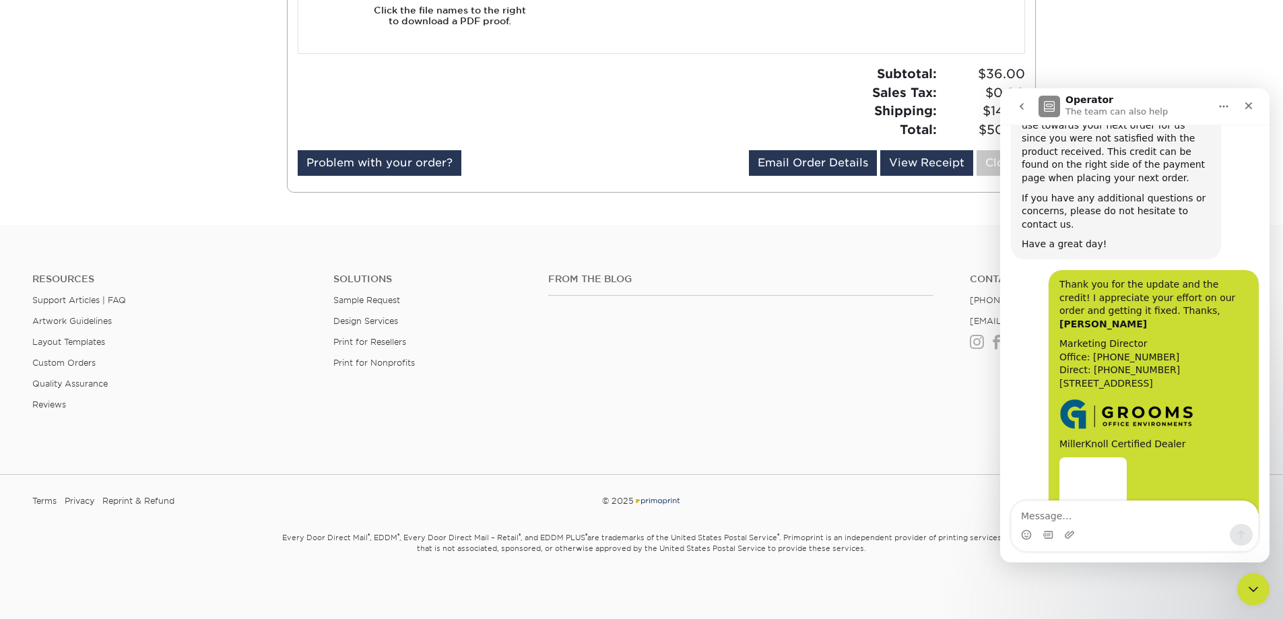
scroll to position [3864, 0]
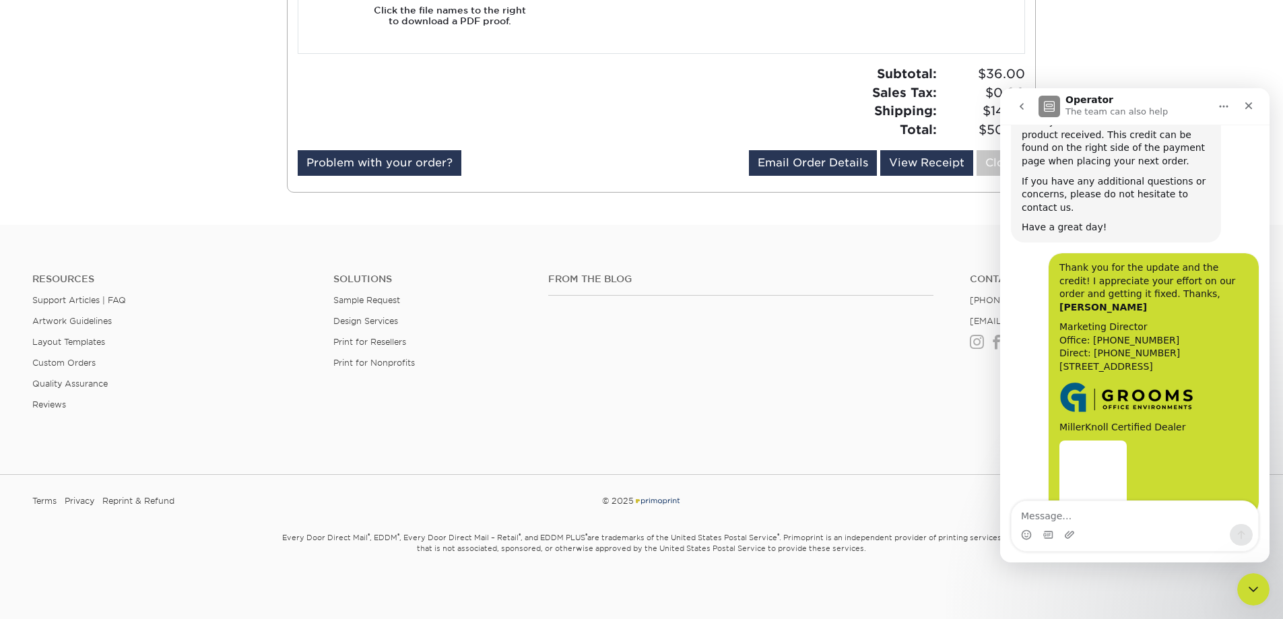
click at [1094, 525] on div "Intercom messenger" at bounding box center [1135, 535] width 247 height 22
click at [1018, 106] on icon "go back" at bounding box center [1021, 106] width 11 height 11
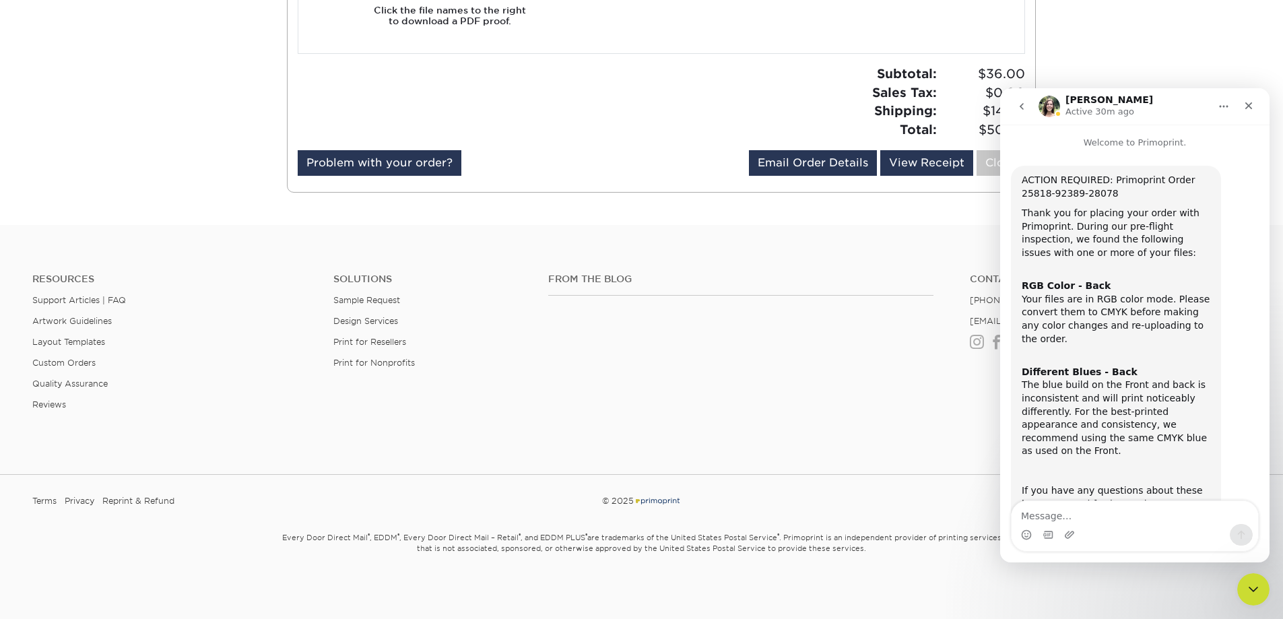
scroll to position [165, 0]
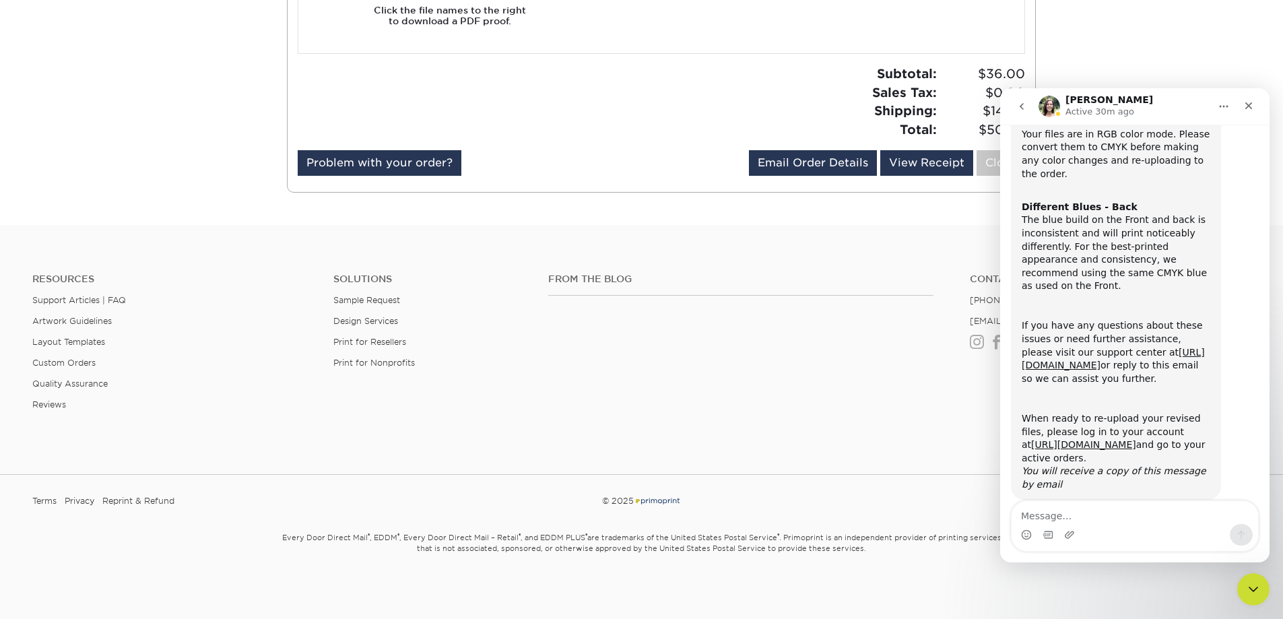
click at [1060, 515] on textarea "Message…" at bounding box center [1135, 512] width 247 height 23
type textarea "Ok all have been updated! Thanks for catching"
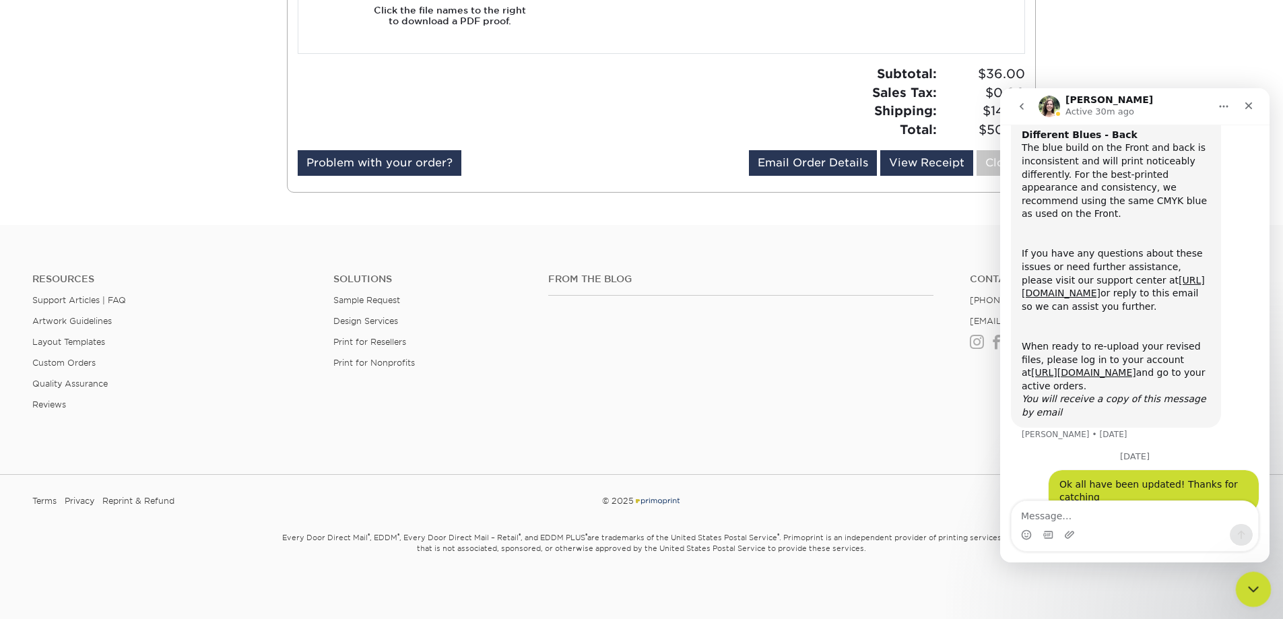
click at [1252, 588] on icon "Close Intercom Messenger" at bounding box center [1251, 587] width 9 height 5
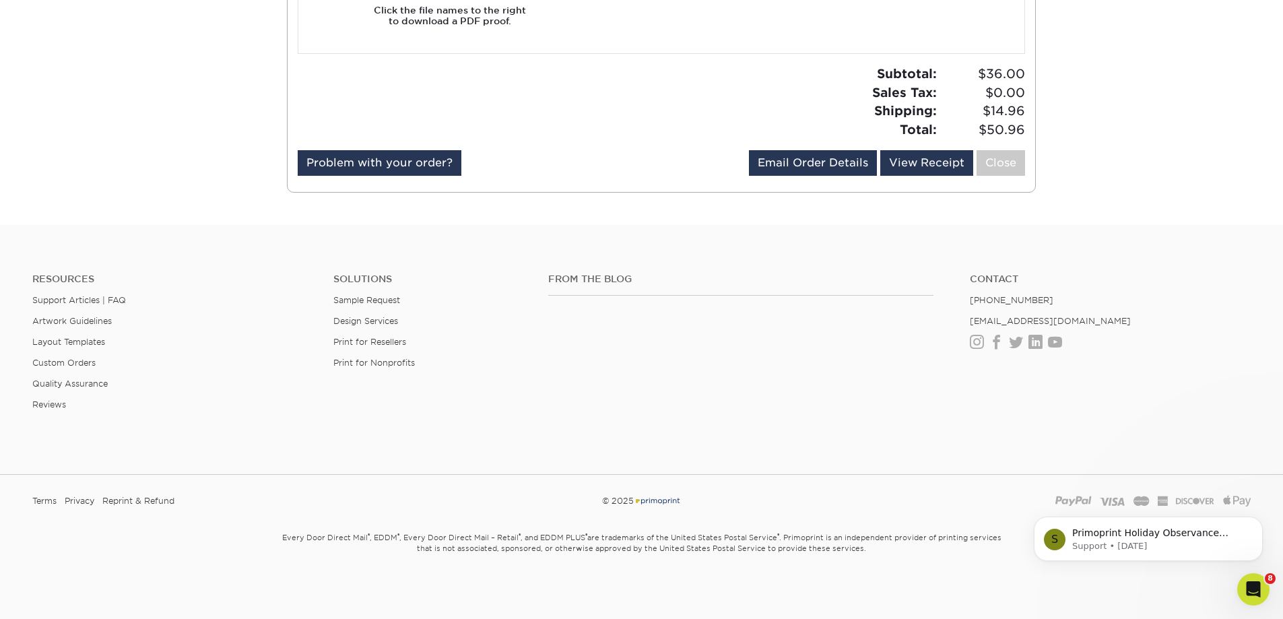
scroll to position [0, 0]
